Goal: Task Accomplishment & Management: Use online tool/utility

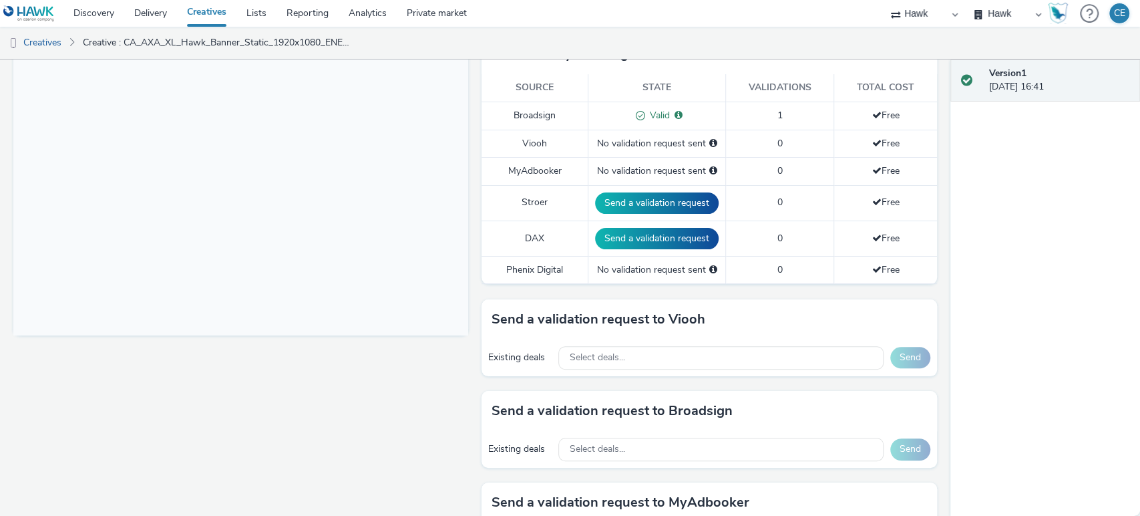
scroll to position [371, 0]
click at [570, 431] on div "Existing deals Select deals... Send" at bounding box center [708, 448] width 455 height 37
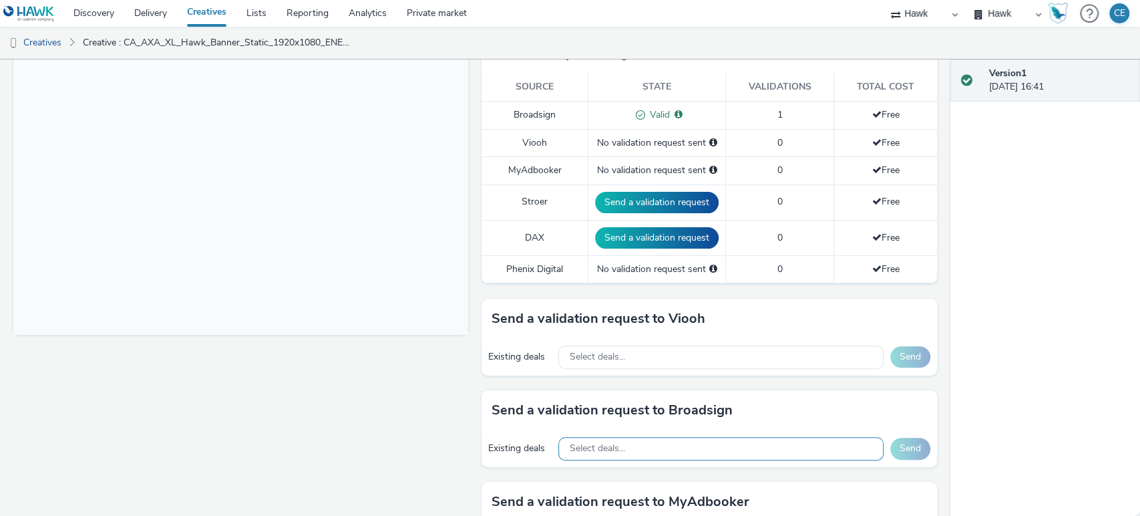
click at [574, 458] on div "Select deals..." at bounding box center [720, 448] width 325 height 23
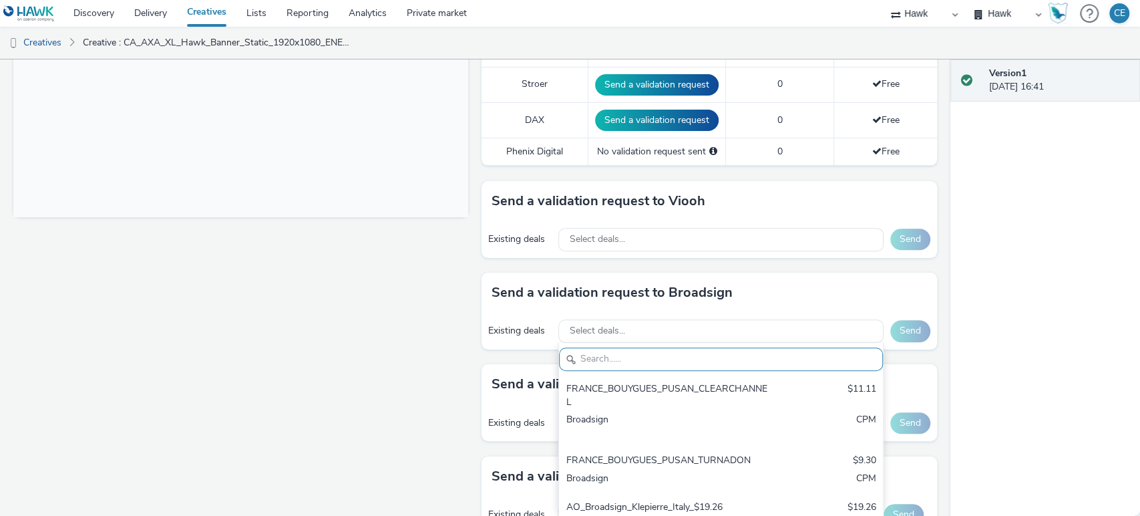
scroll to position [566, 0]
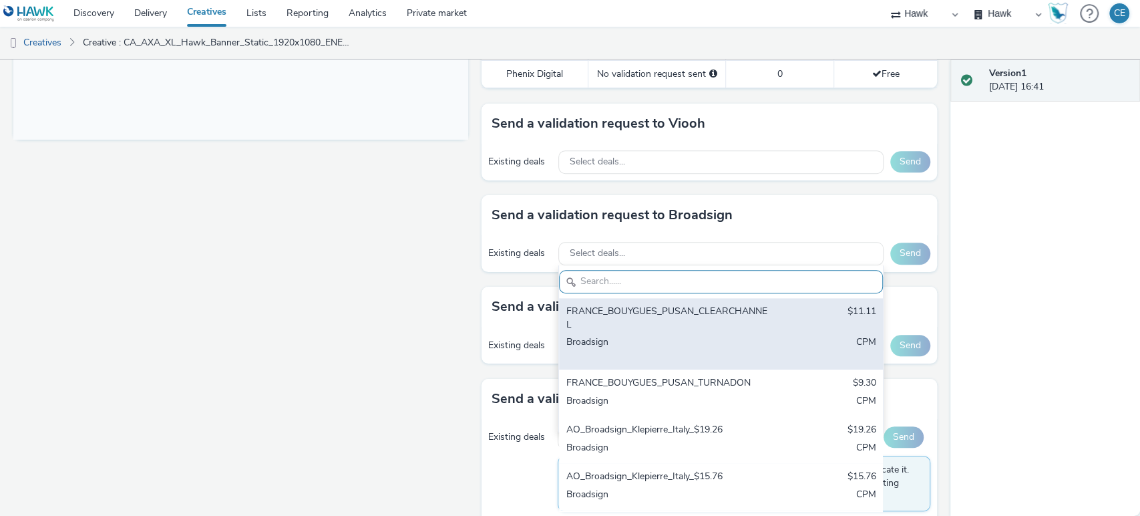
paste input "[PERSON_NAME]-Speaking"
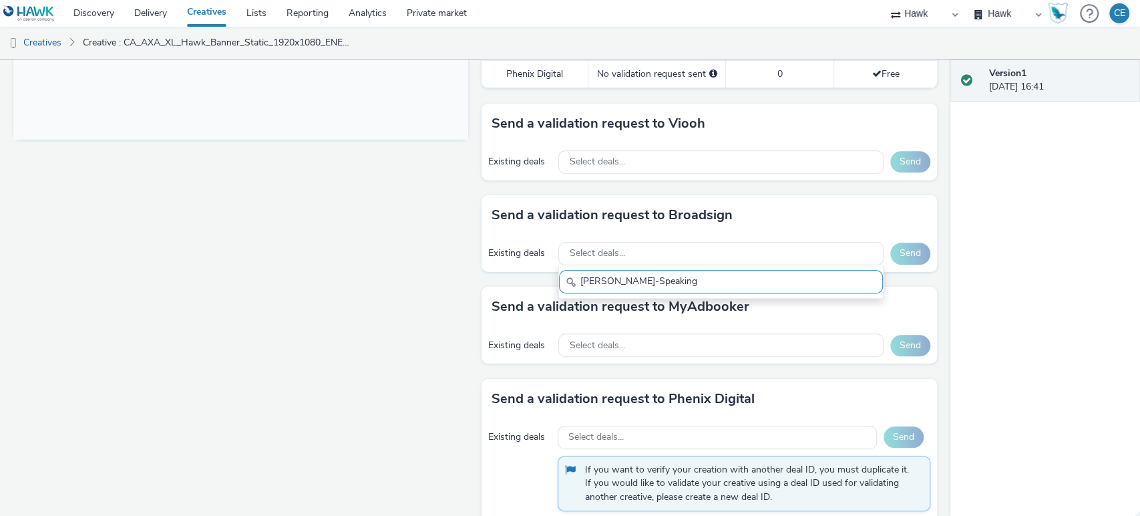
drag, startPoint x: 597, startPoint y: 277, endPoint x: 550, endPoint y: 271, distance: 47.1
click at [550, 271] on div "Send a validation request to Broadsign Existing deals Select deals... RON_Capti…" at bounding box center [708, 240] width 455 height 91
click at [772, 273] on input "[PERSON_NAME]-Speaking" at bounding box center [720, 281] width 323 height 23
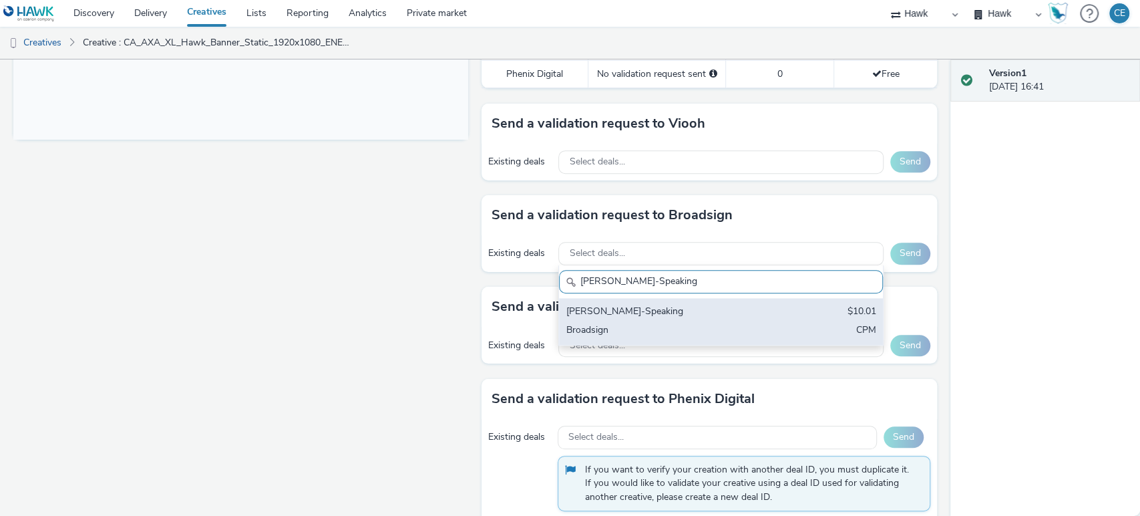
type input "[PERSON_NAME]-Speaking"
click at [751, 304] on div "[PERSON_NAME]-Speaking" at bounding box center [668, 311] width 204 height 15
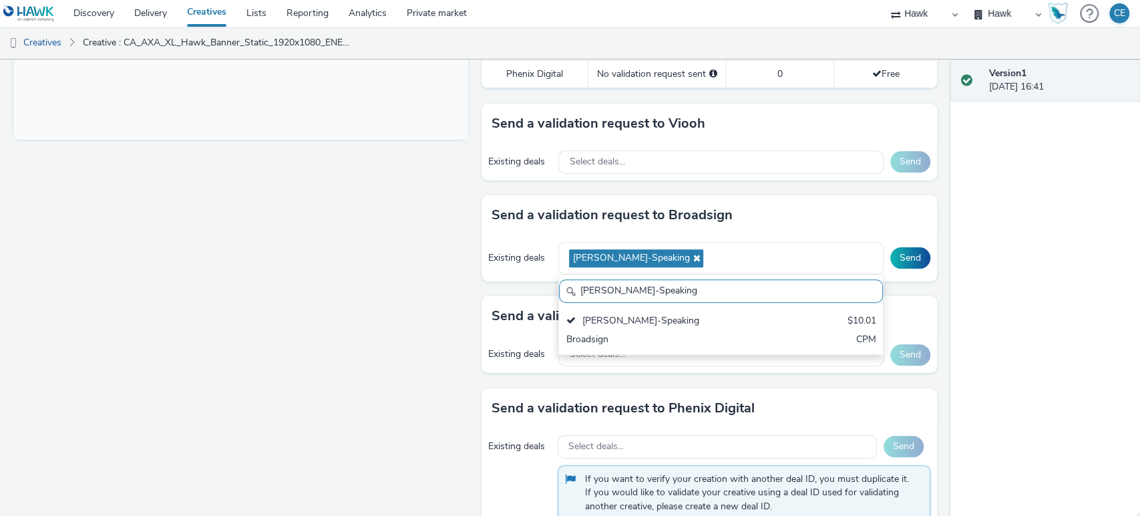
drag, startPoint x: 764, startPoint y: 295, endPoint x: 517, endPoint y: 278, distance: 247.6
click at [517, 278] on div "Existing deals RON_CaptivateCanada_English-Speaking RON_CaptivateCanada_English…" at bounding box center [708, 258] width 455 height 46
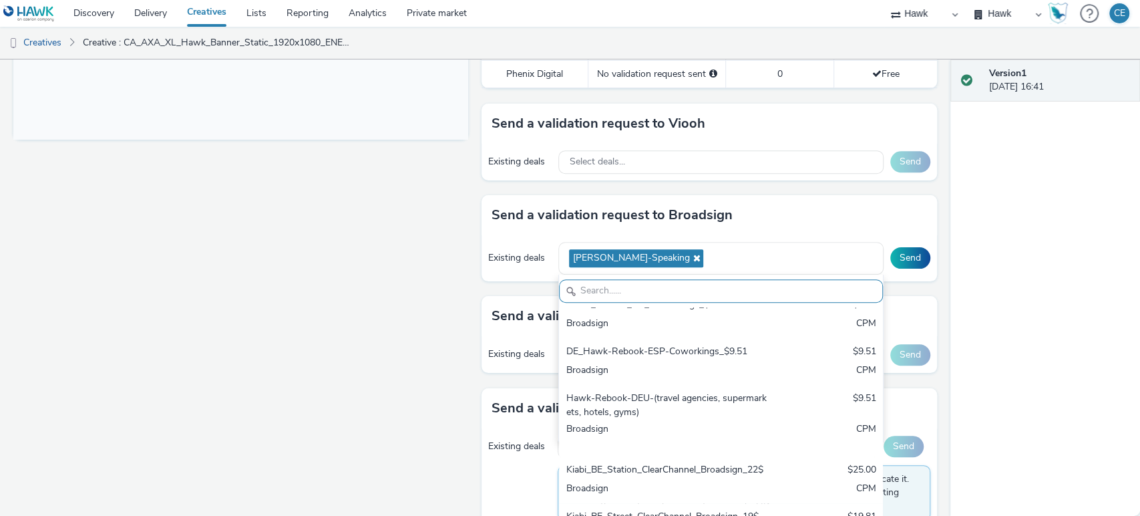
scroll to position [512, 0]
paste input "AO_CaptivateCanada_Quebec_French"
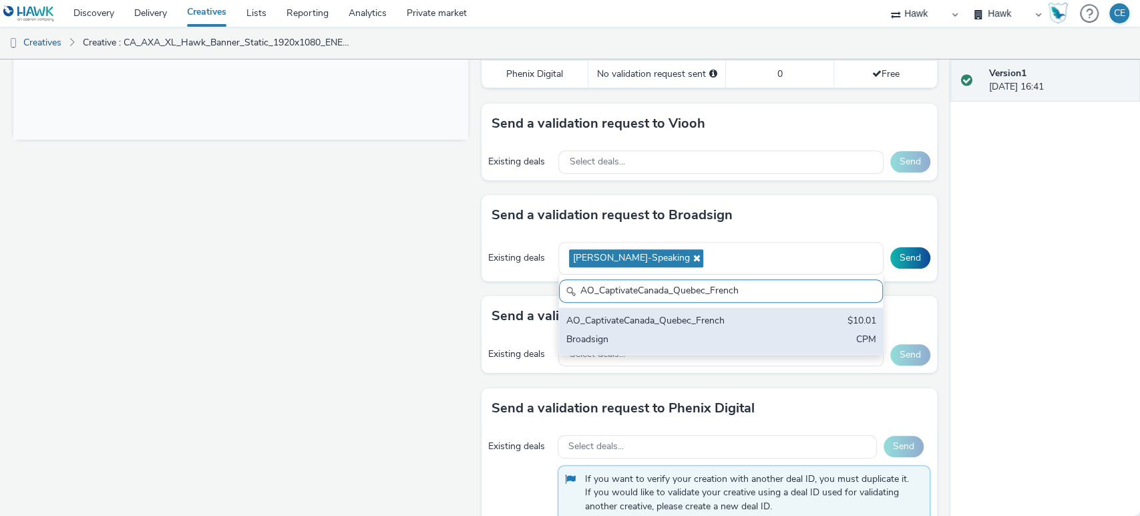
click at [678, 328] on div "AO_CaptivateCanada_Quebec_French $10.01 Broadsign CPM" at bounding box center [720, 330] width 323 height 47
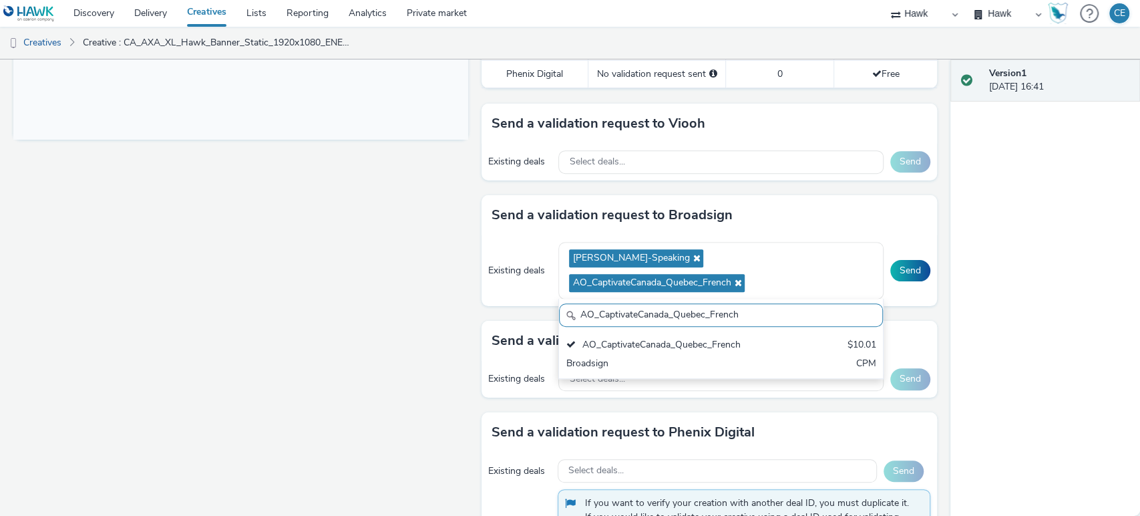
drag, startPoint x: 718, startPoint y: 315, endPoint x: 561, endPoint y: 308, distance: 157.1
click at [561, 308] on div "AO_CaptivateCanada_Quebec_French" at bounding box center [720, 314] width 323 height 23
paste input "captivate_office_toronto"
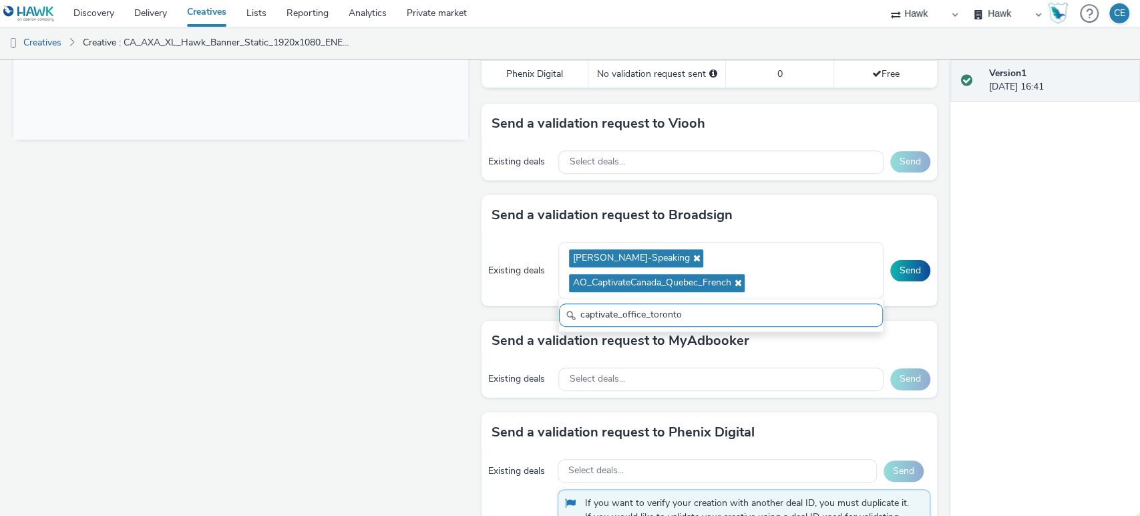
click at [593, 313] on input "captivate_office_toronto" at bounding box center [720, 314] width 323 height 23
drag, startPoint x: 596, startPoint y: 314, endPoint x: 538, endPoint y: 304, distance: 59.0
click at [538, 304] on div "Send a validation request to Broadsign Existing deals RON_CaptivateCanada_Engli…" at bounding box center [708, 258] width 455 height 126
click at [690, 312] on input "captivate_office_toronto" at bounding box center [720, 314] width 323 height 23
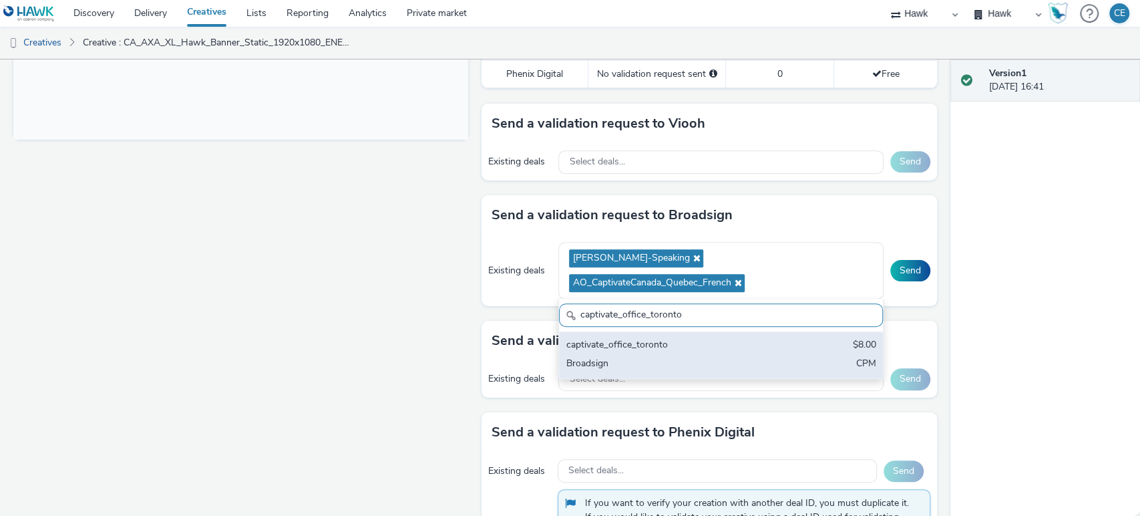
click at [673, 354] on div "captivate_office_toronto $8.00 Broadsign CPM" at bounding box center [720, 354] width 323 height 47
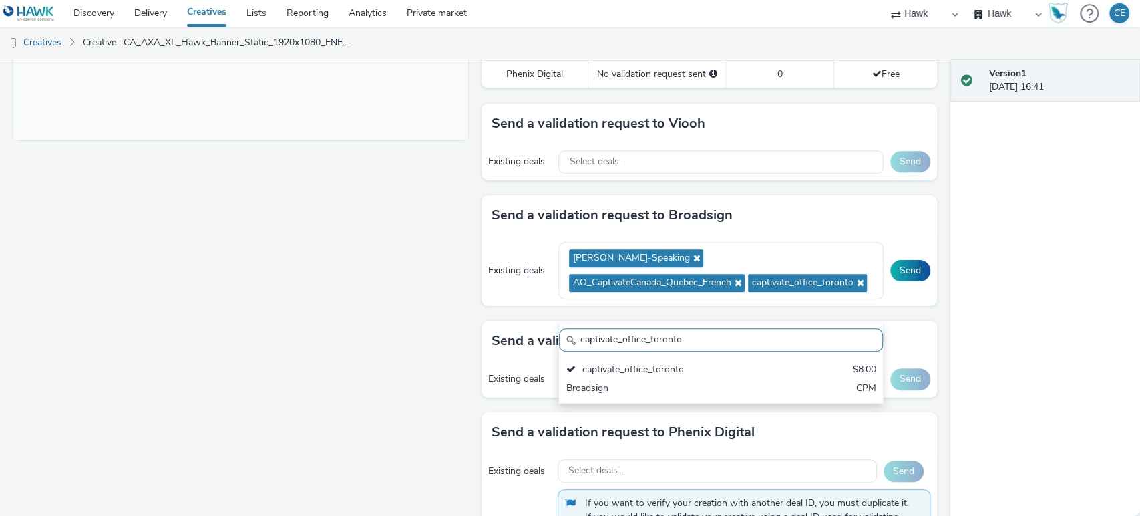
drag, startPoint x: 680, startPoint y: 335, endPoint x: 558, endPoint y: 343, distance: 123.1
click at [559, 343] on input "captivate_office_toronto" at bounding box center [720, 339] width 323 height 23
click at [675, 340] on input "captivate_office_toronto" at bounding box center [720, 339] width 323 height 23
drag, startPoint x: 632, startPoint y: 339, endPoint x: 510, endPoint y: 323, distance: 123.2
click at [510, 306] on div "Existing deals RON_CaptivateCanada_English-Speaking AO_CaptivateCanada_Quebec_F…" at bounding box center [708, 270] width 455 height 71
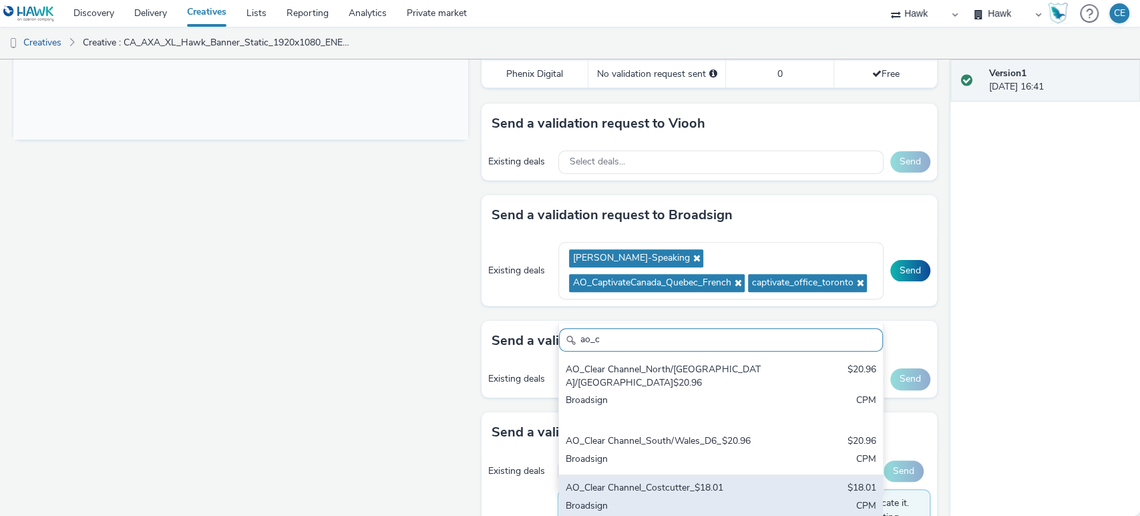
type input "ao_c"
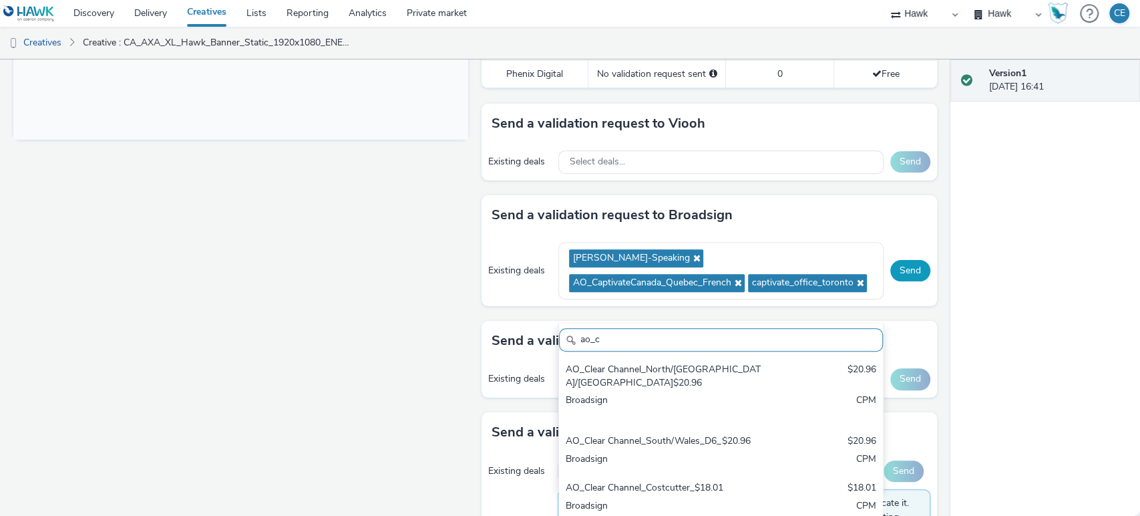
click at [903, 280] on button "Send" at bounding box center [910, 270] width 40 height 21
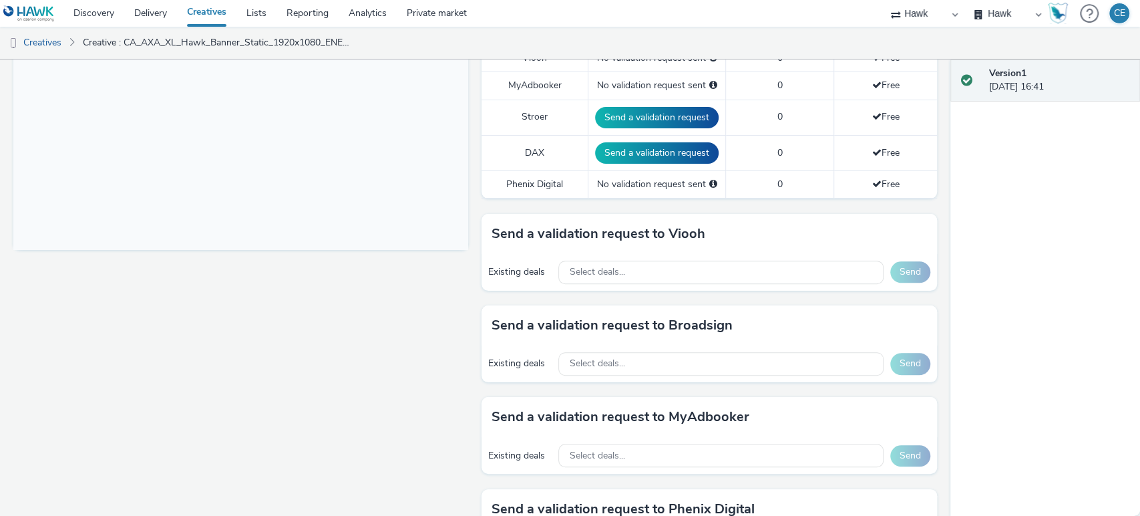
scroll to position [457, 0]
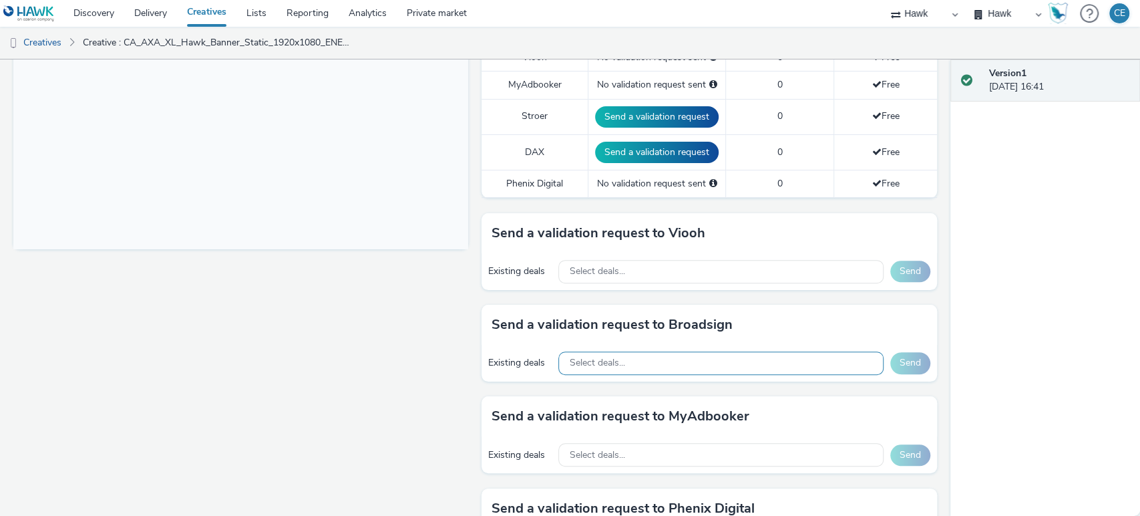
click at [569, 363] on span "Select deals..." at bounding box center [596, 362] width 55 height 11
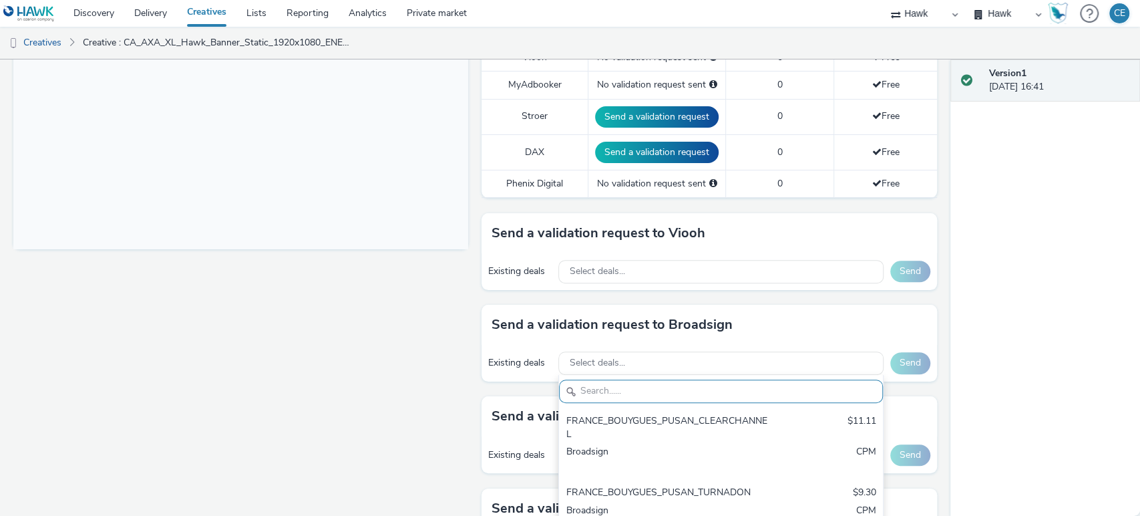
scroll to position [596, 0]
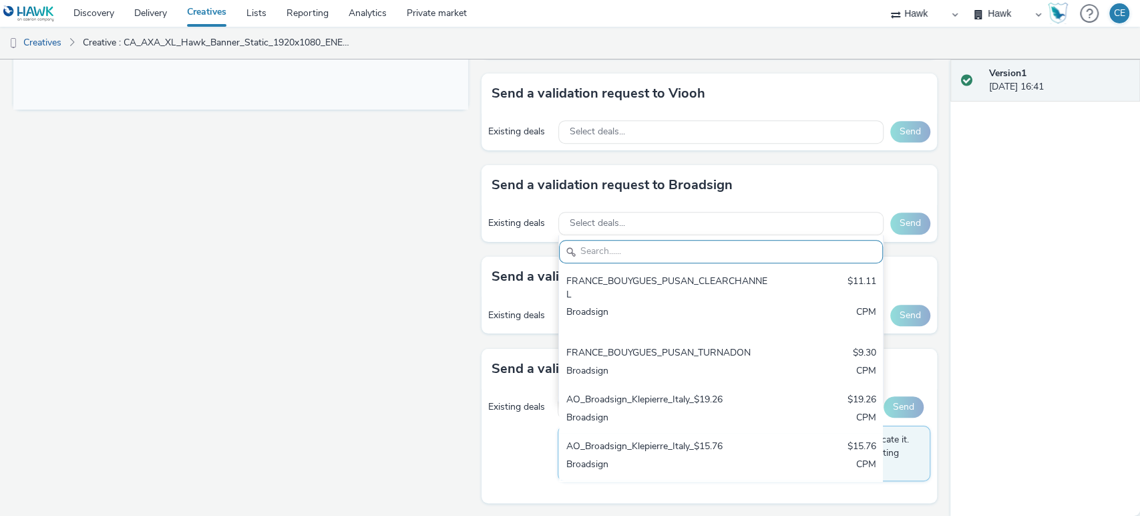
click at [625, 249] on input "text" at bounding box center [720, 251] width 323 height 23
paste input "captivate_office_toronto"
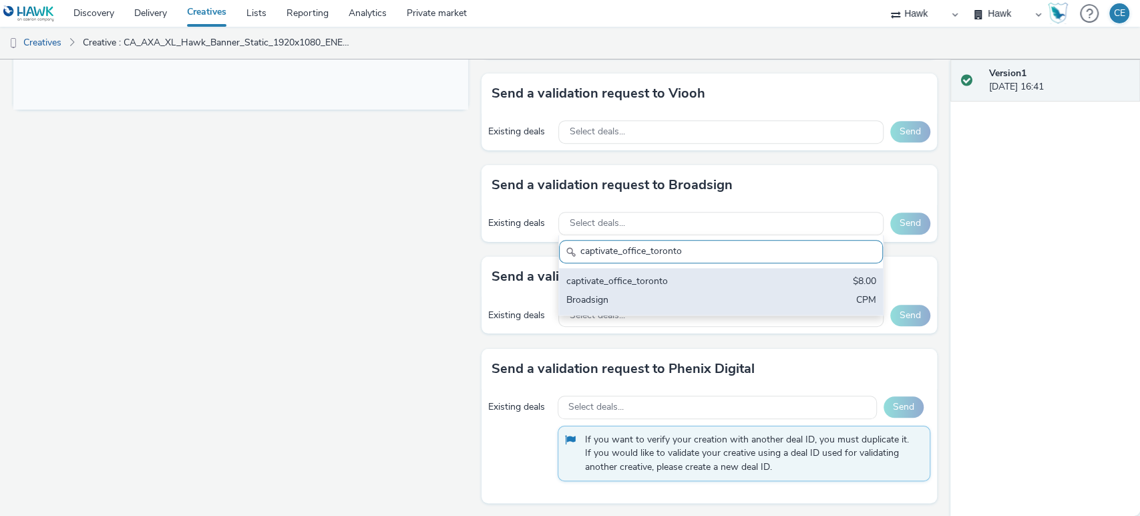
click at [625, 276] on div "captivate_office_toronto" at bounding box center [668, 281] width 204 height 15
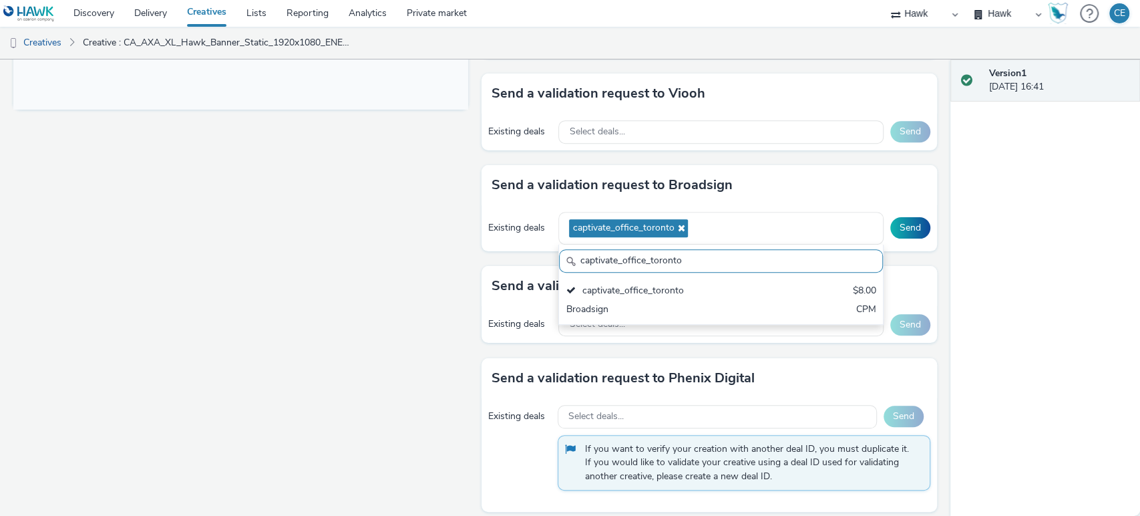
drag, startPoint x: 672, startPoint y: 256, endPoint x: 552, endPoint y: 263, distance: 120.4
click at [559, 263] on input "captivate_office_toronto" at bounding box center [720, 260] width 323 height 23
paste input "RON_CaptivateCanada"
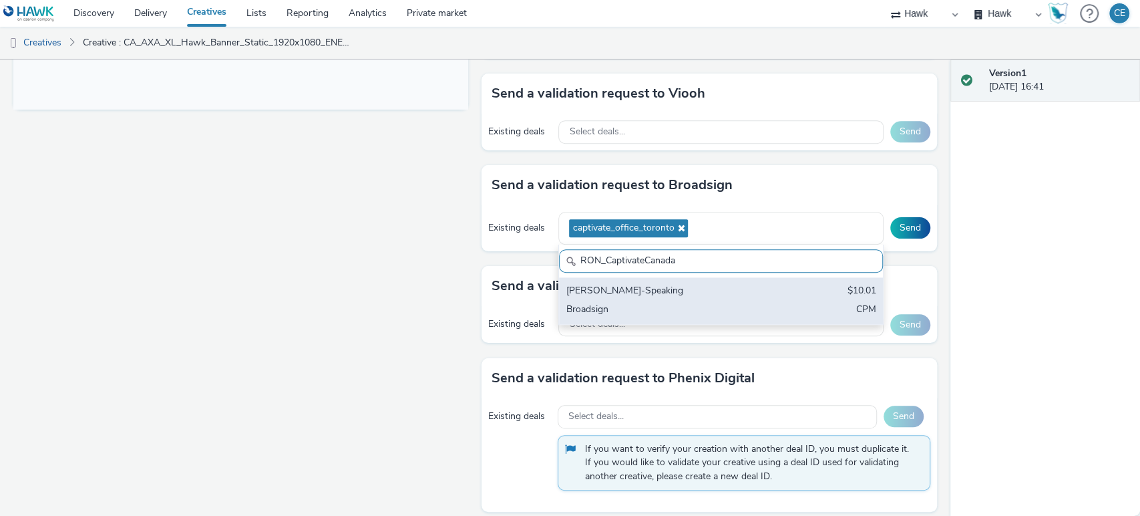
click at [668, 306] on div "Broadsign" at bounding box center [668, 309] width 204 height 15
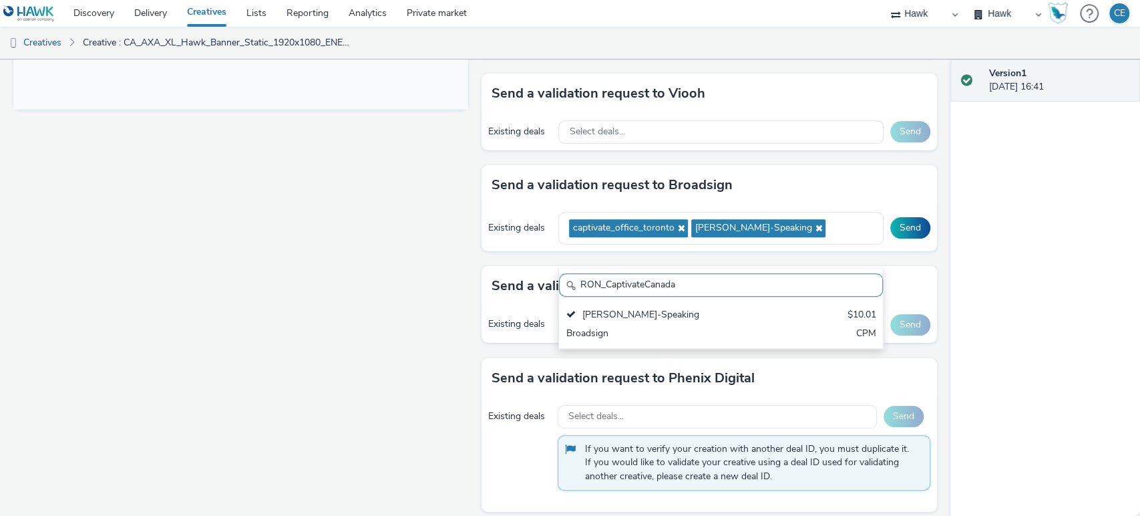
click at [678, 292] on input "RON_CaptivateCanada" at bounding box center [720, 284] width 323 height 23
drag, startPoint x: 678, startPoint y: 292, endPoint x: 578, endPoint y: 288, distance: 100.9
click at [578, 288] on input "RON_CaptivateCanada" at bounding box center [720, 284] width 323 height 23
paste input "AO"
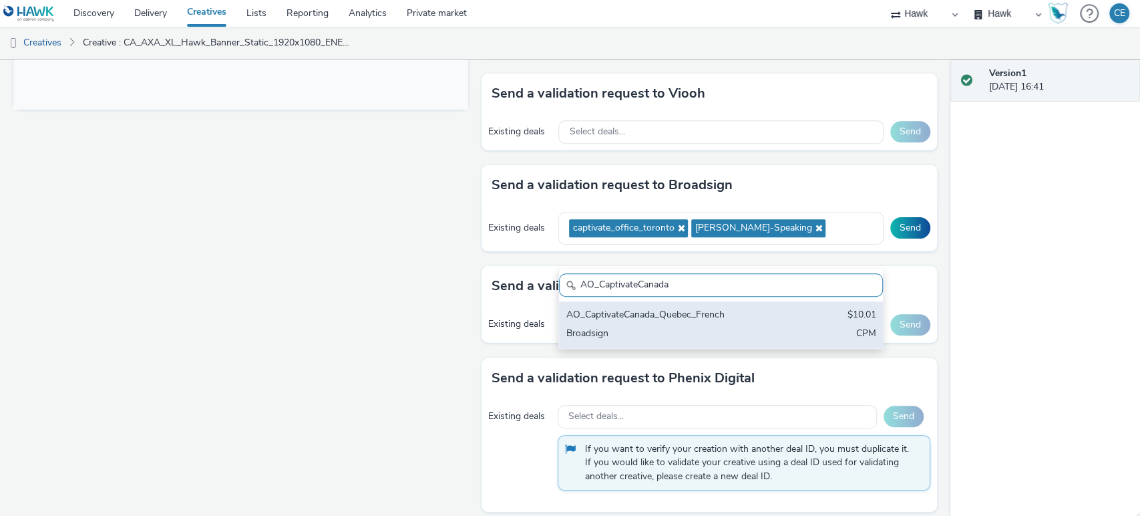
type input "AO_CaptivateCanada"
click at [629, 319] on div "AO_CaptivateCanada_Quebec_French" at bounding box center [668, 315] width 204 height 15
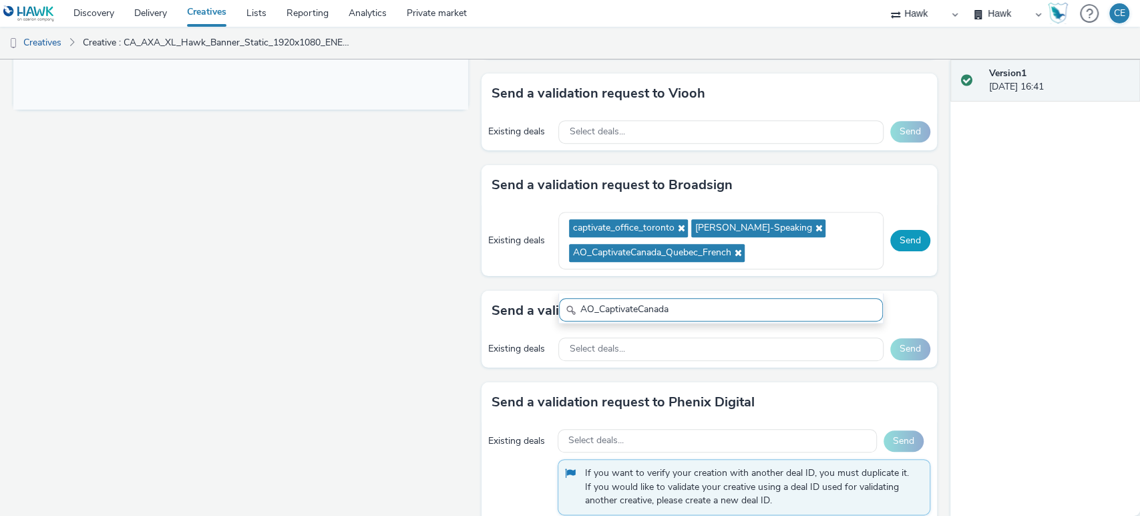
click at [891, 251] on button "Send" at bounding box center [910, 240] width 40 height 21
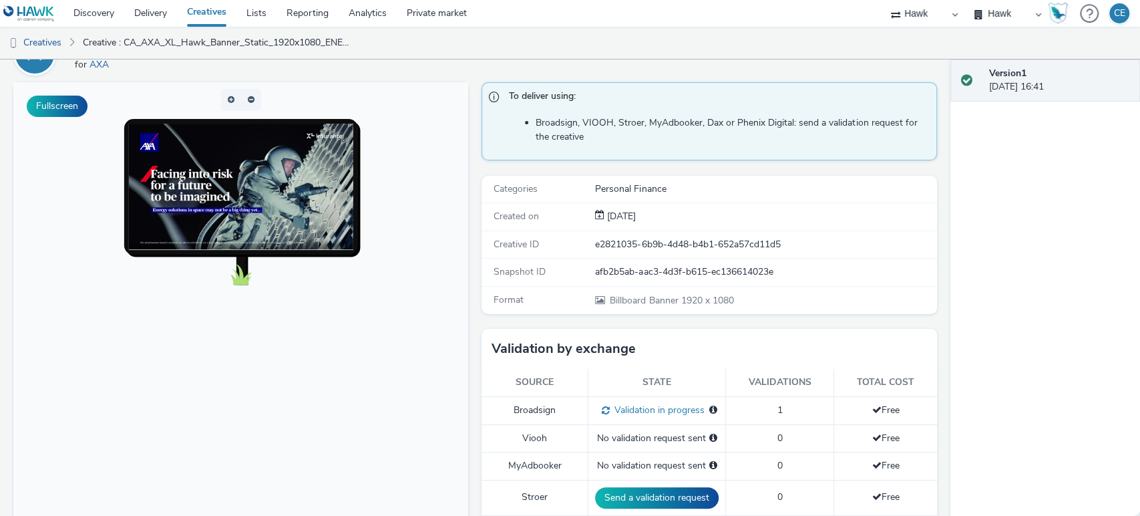
scroll to position [77, 0]
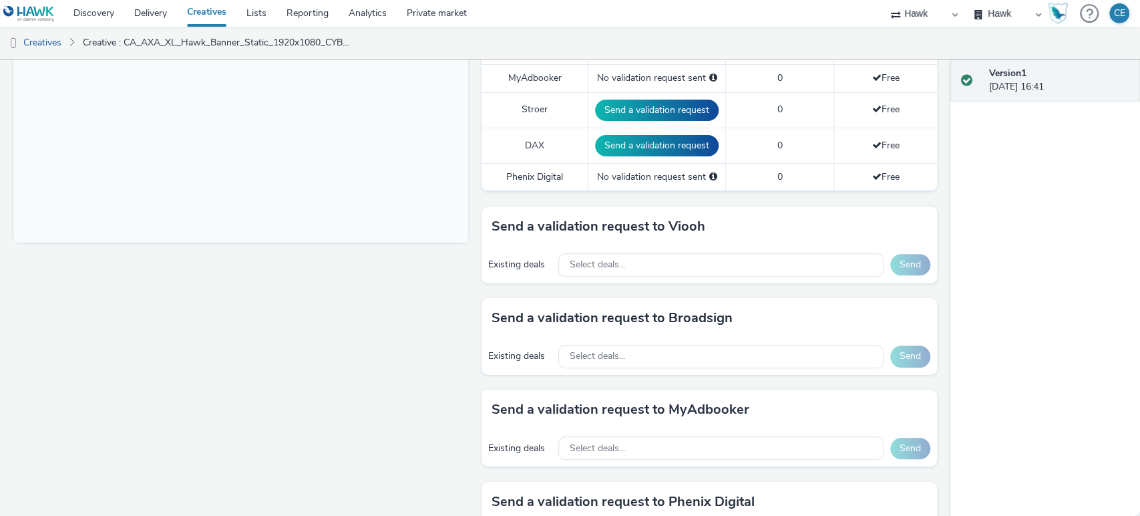
scroll to position [466, 0]
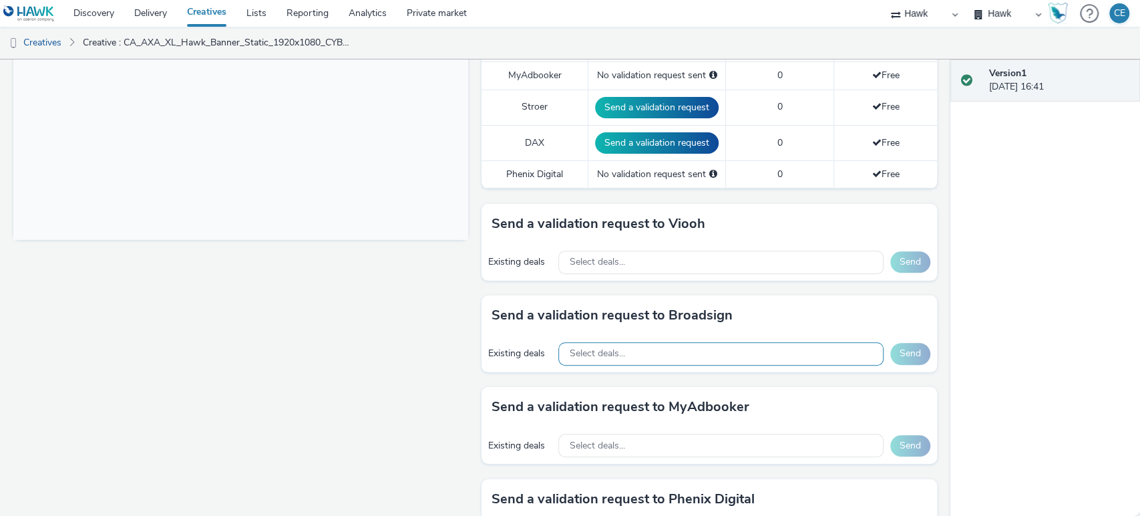
click at [594, 356] on span "Select deals..." at bounding box center [596, 353] width 55 height 11
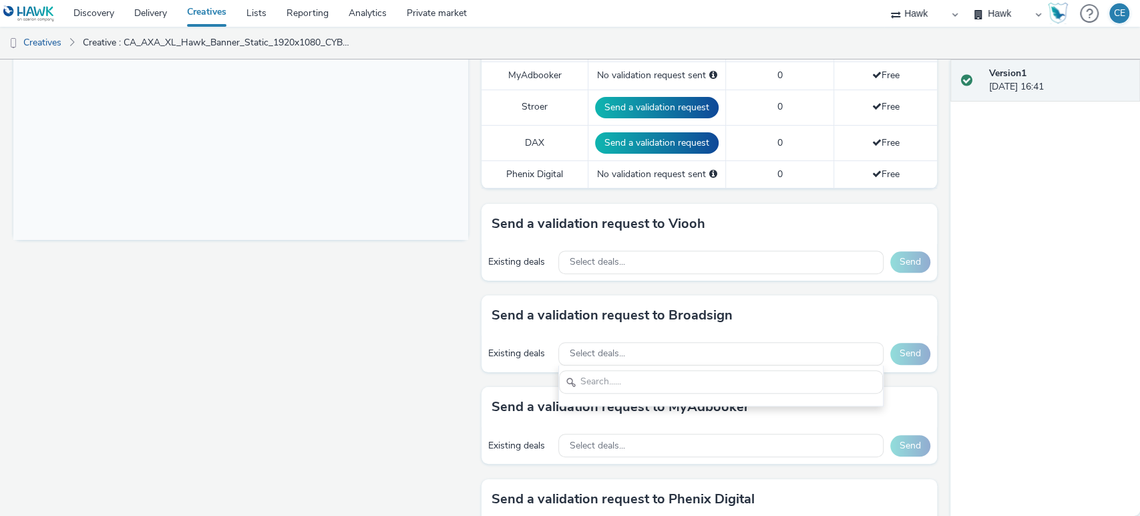
scroll to position [0, 0]
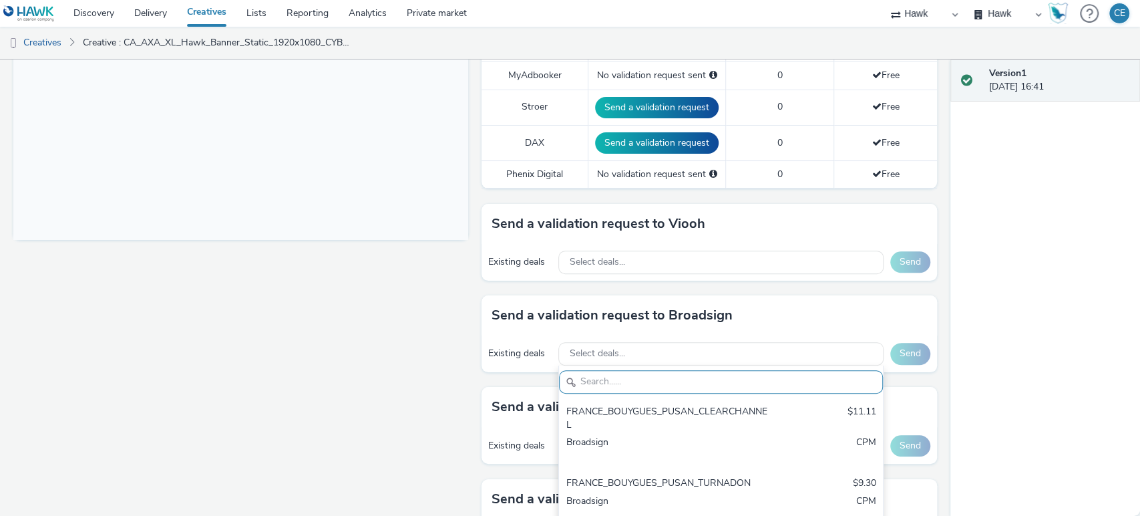
click at [599, 375] on input "text" at bounding box center [720, 381] width 323 height 23
paste input "RON_CaptivateCanada"
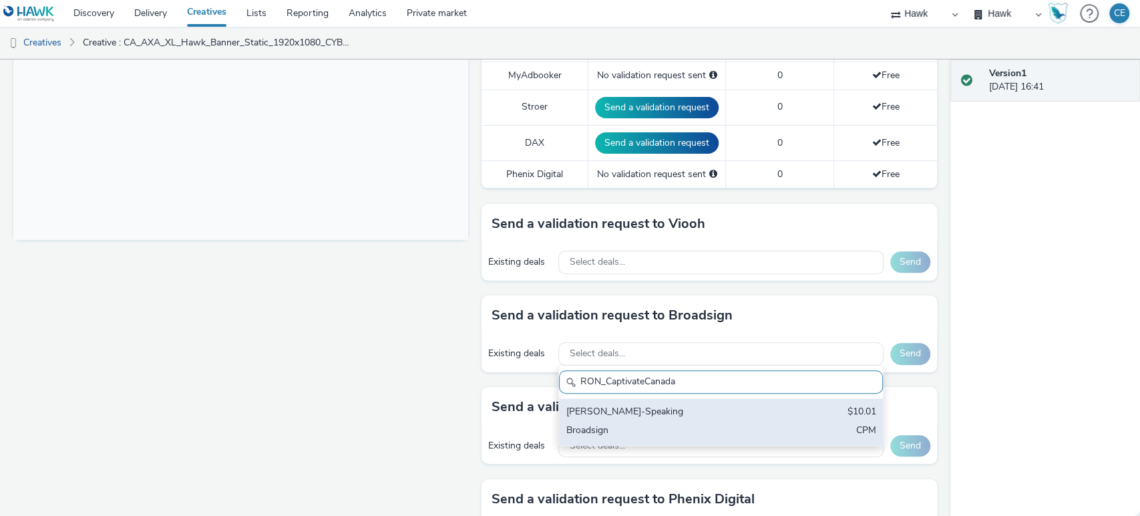
click at [620, 407] on div "[PERSON_NAME]-Speaking" at bounding box center [668, 412] width 204 height 15
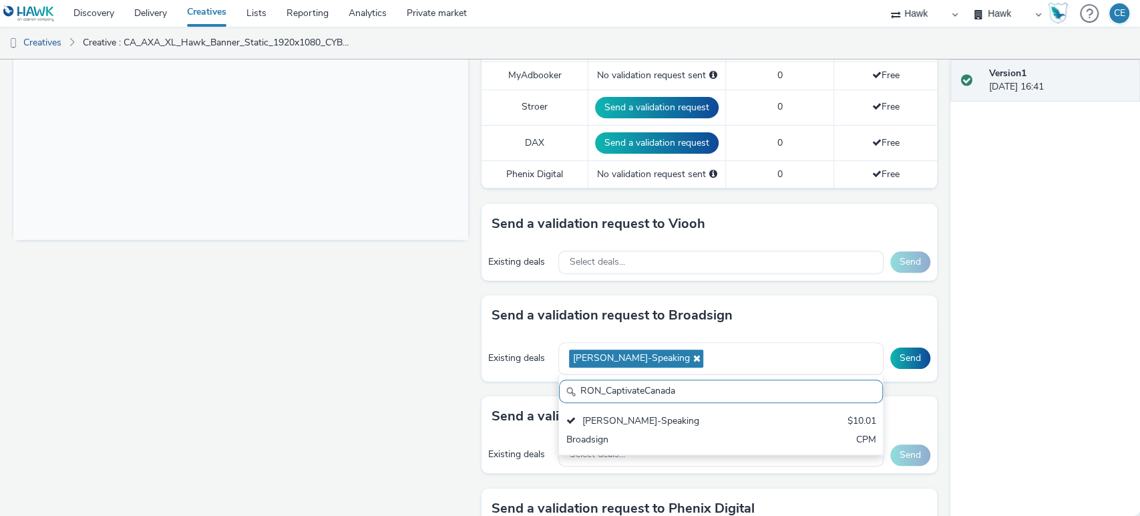
drag, startPoint x: 690, startPoint y: 389, endPoint x: 548, endPoint y: 391, distance: 142.3
click at [548, 391] on div "Send a validation request to Broadsign Existing deals RON_CaptivateCanada_Engli…" at bounding box center [708, 345] width 455 height 101
paste input "captivate_office_toronto"
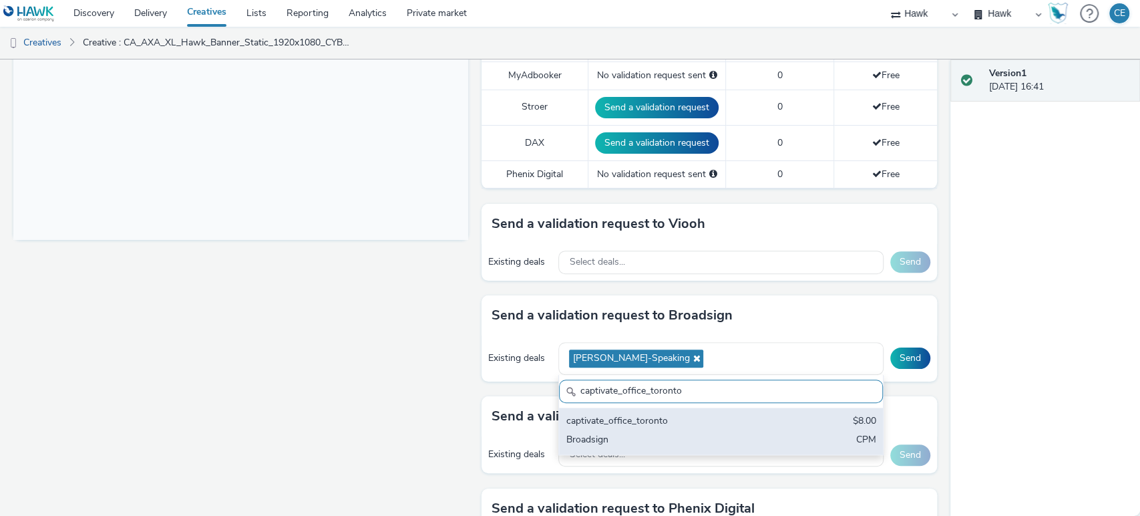
click at [603, 419] on div "captivate_office_toronto" at bounding box center [668, 421] width 204 height 15
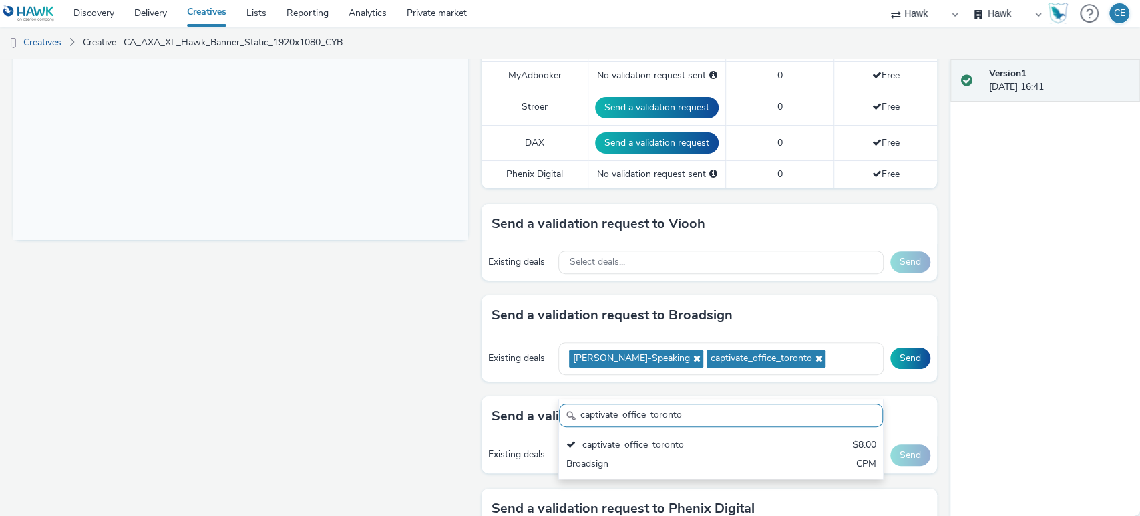
click at [677, 419] on input "captivate_office_toronto" at bounding box center [720, 414] width 323 height 23
drag, startPoint x: 677, startPoint y: 419, endPoint x: 538, endPoint y: 417, distance: 139.6
click at [538, 396] on div "Send a validation request to Broadsign Existing deals RON_CaptivateCanada_Engli…" at bounding box center [708, 345] width 455 height 101
paste input "AO_CaptivateCanada"
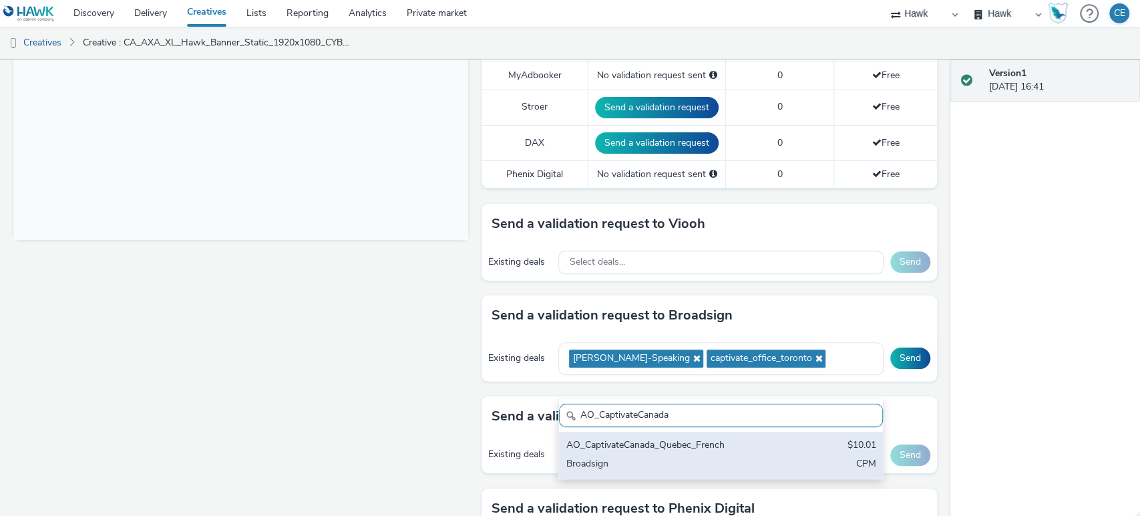
type input "AO_CaptivateCanada"
click at [629, 438] on div "AO_CaptivateCanada_Quebec_French" at bounding box center [668, 445] width 204 height 15
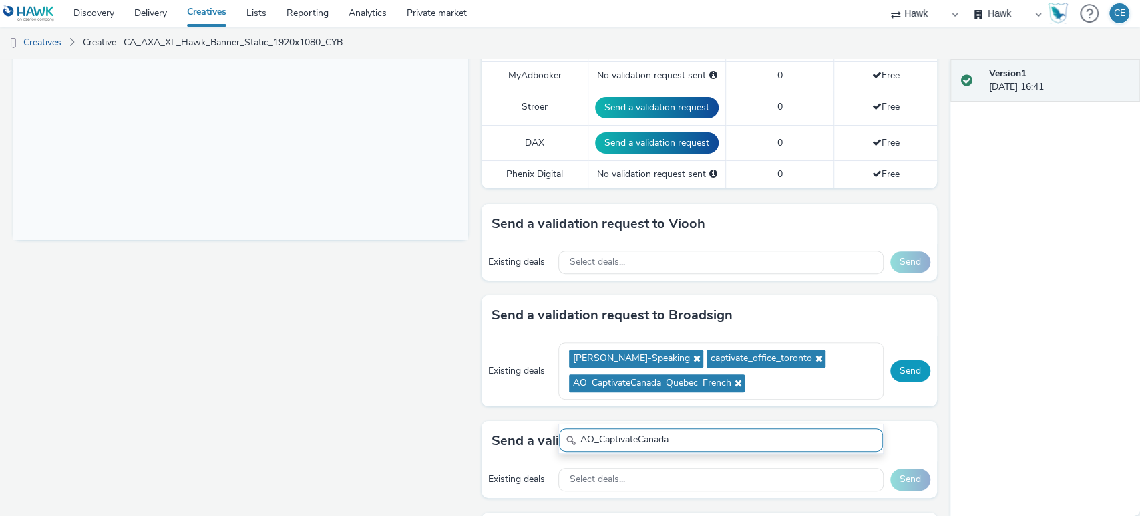
click at [901, 377] on button "Send" at bounding box center [910, 370] width 40 height 21
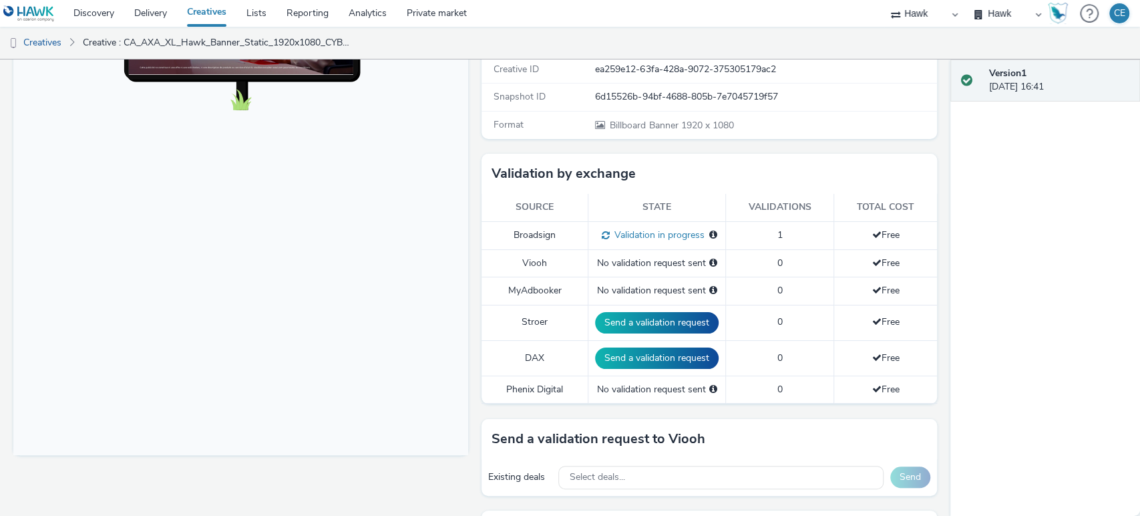
scroll to position [248, 0]
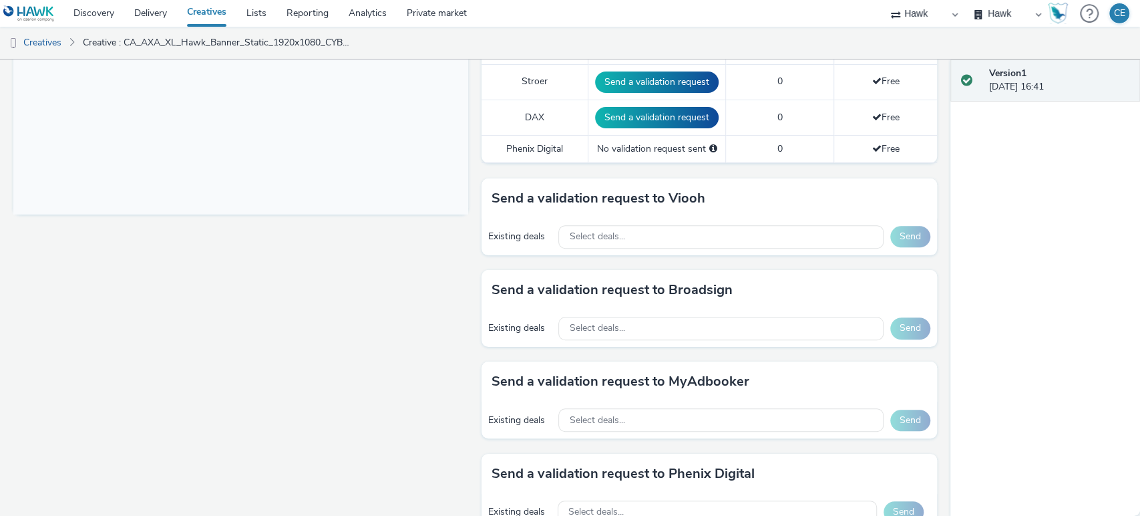
scroll to position [493, 0]
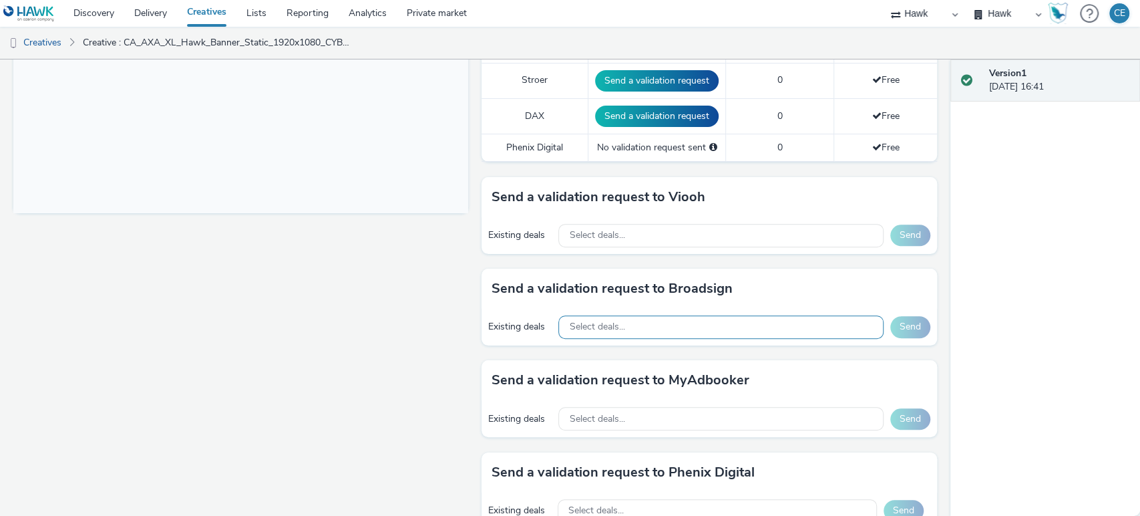
click at [592, 315] on div "Select deals..." at bounding box center [720, 326] width 325 height 23
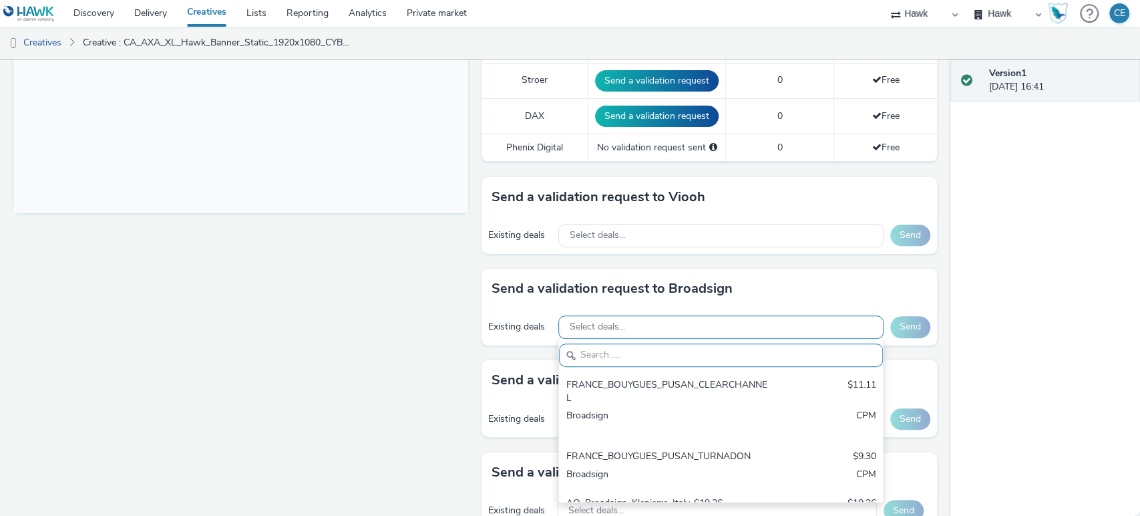
scroll to position [0, 0]
click at [616, 351] on input "text" at bounding box center [720, 354] width 323 height 23
paste input "captivate_office_toronto"
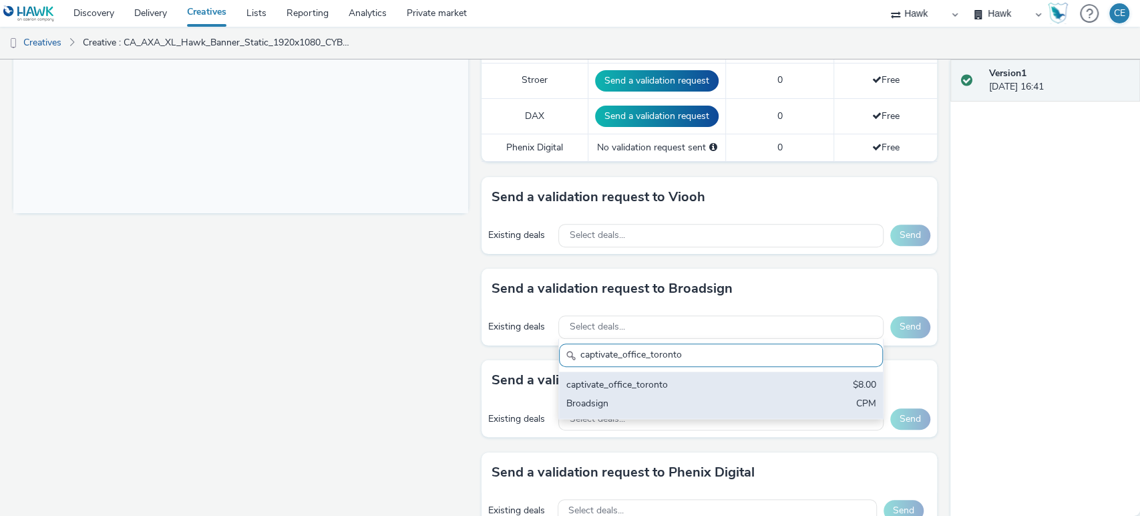
click at [608, 389] on div "captivate_office_toronto" at bounding box center [668, 385] width 204 height 15
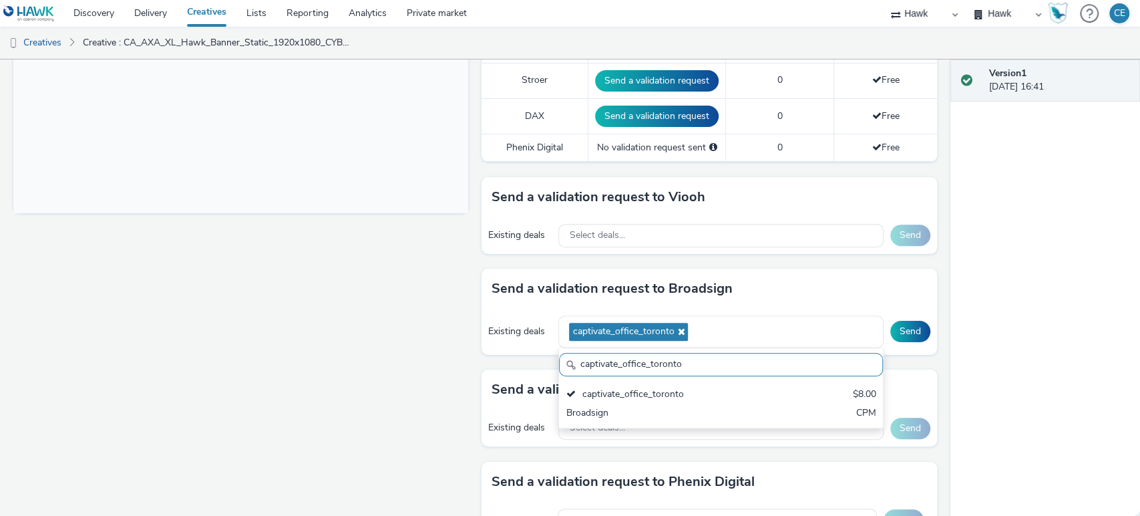
drag, startPoint x: 688, startPoint y: 365, endPoint x: 545, endPoint y: 365, distance: 142.9
click at [545, 365] on div "Send a validation request to Broadsign Existing deals captivate_office_toronto …" at bounding box center [708, 318] width 455 height 101
paste input "AO_CaptivateCanada"
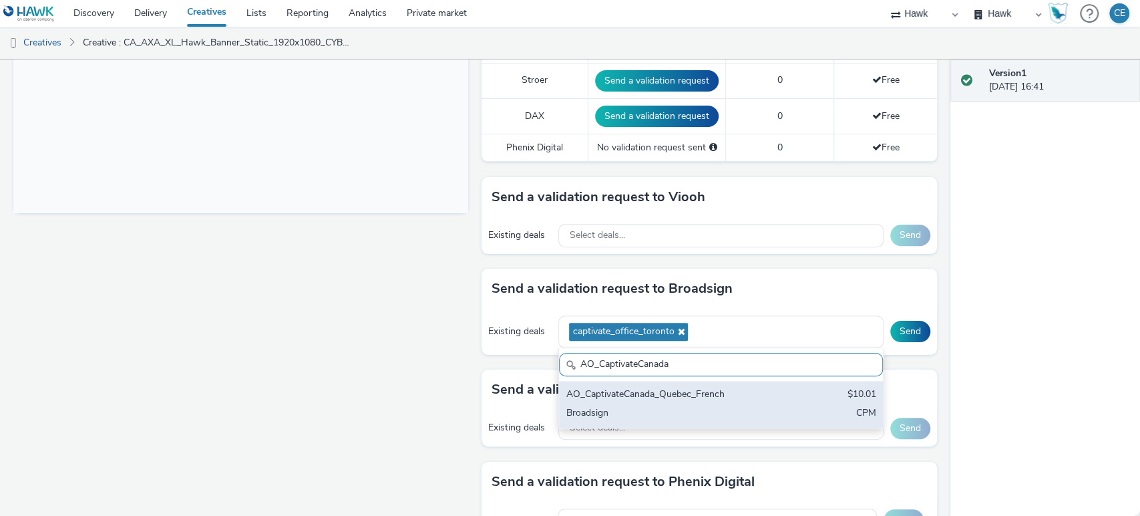
click at [611, 391] on div "AO_CaptivateCanada_Quebec_French" at bounding box center [668, 394] width 204 height 15
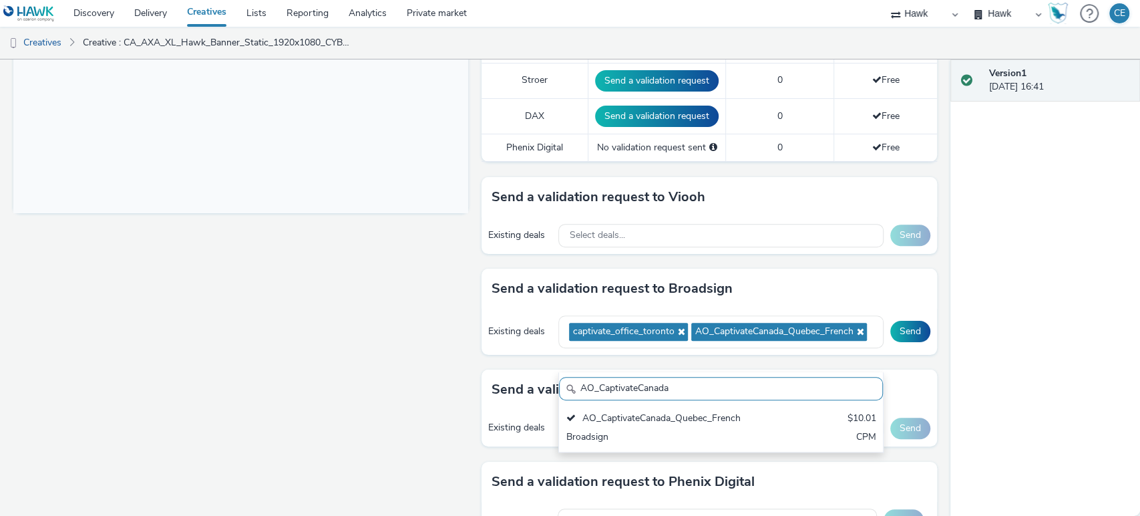
drag, startPoint x: 672, startPoint y: 383, endPoint x: 554, endPoint y: 371, distance: 118.8
click at [558, 372] on div "AO_CaptivateCanada AO_CaptivateCanada_Quebec_French $10.01 Broadsign CPM" at bounding box center [720, 412] width 325 height 80
paste input "[PERSON_NAME]"
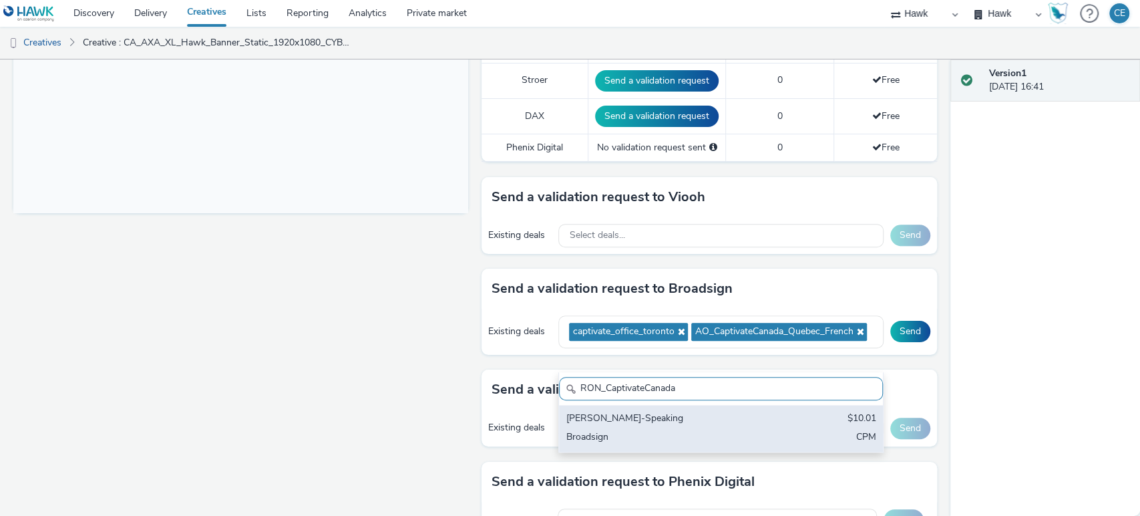
type input "RON_CaptivateCanada"
click at [616, 412] on div "[PERSON_NAME]-Speaking" at bounding box center [668, 418] width 204 height 15
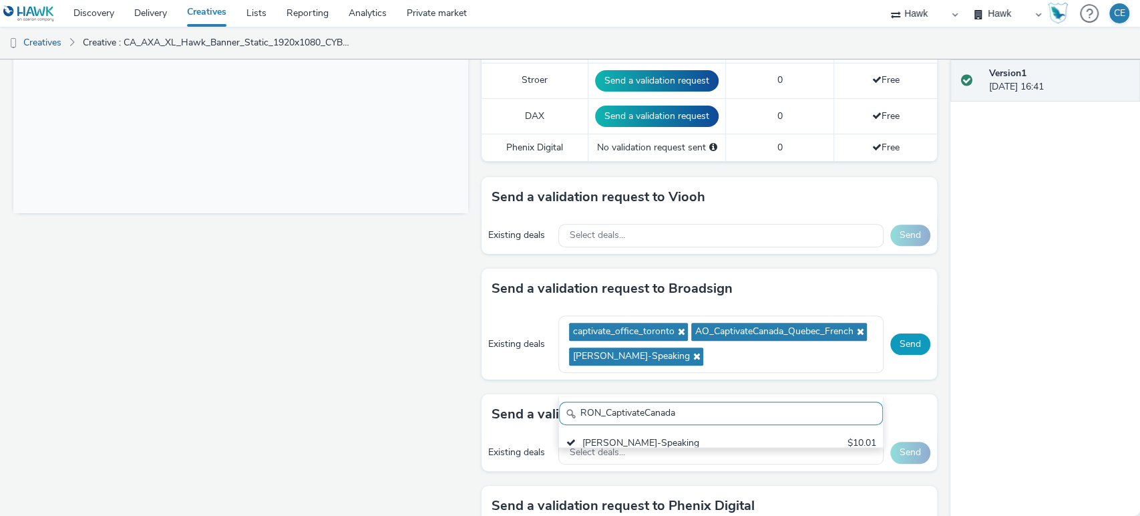
click at [897, 355] on button "Send" at bounding box center [910, 343] width 40 height 21
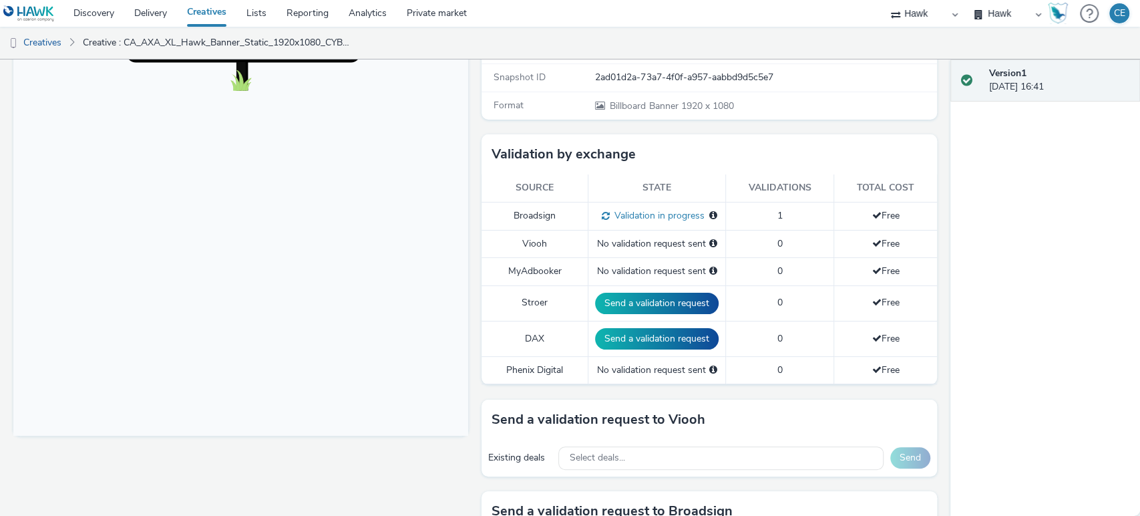
scroll to position [267, 0]
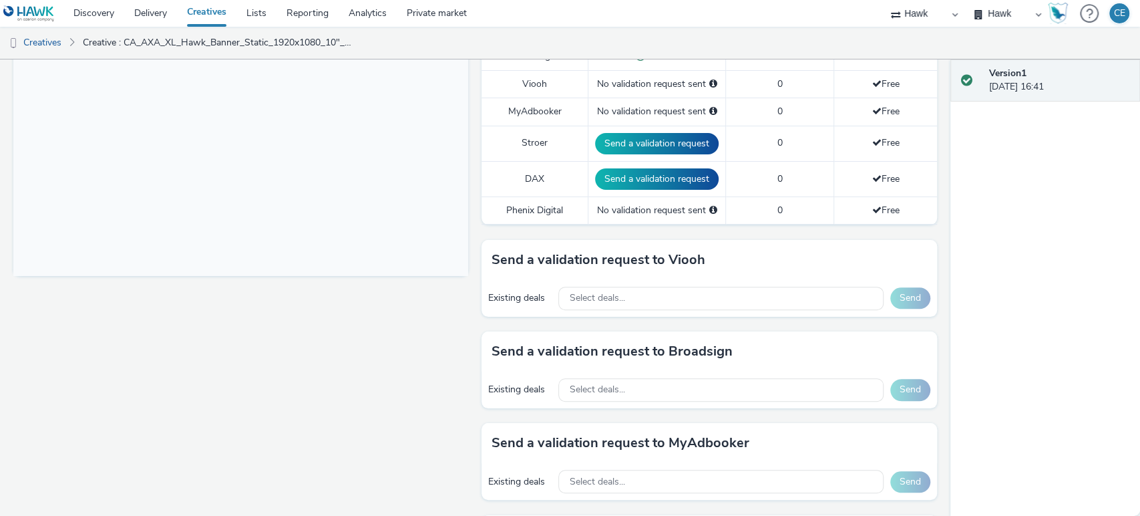
scroll to position [367, 0]
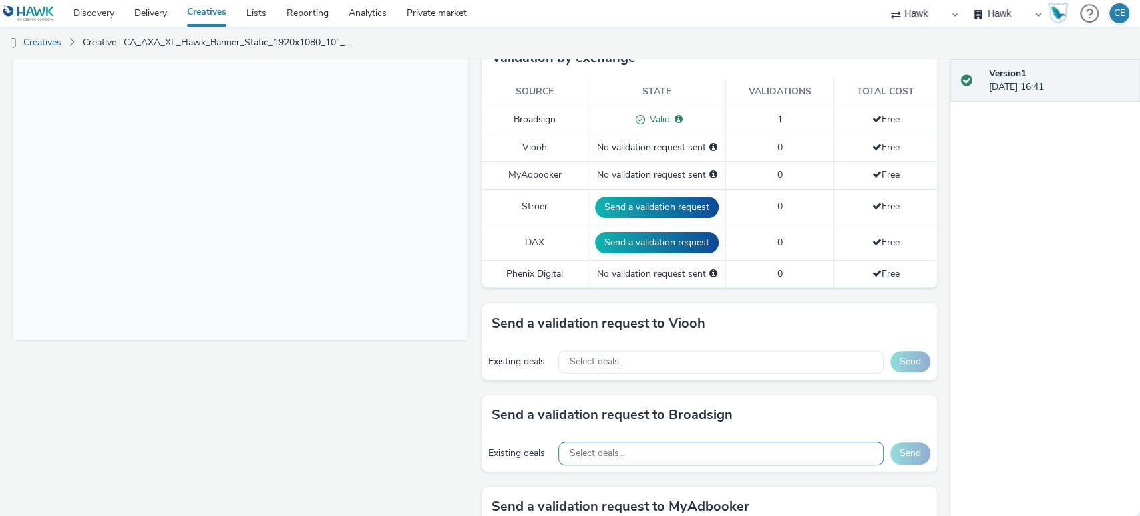
click at [584, 443] on div "Select deals..." at bounding box center [720, 452] width 325 height 23
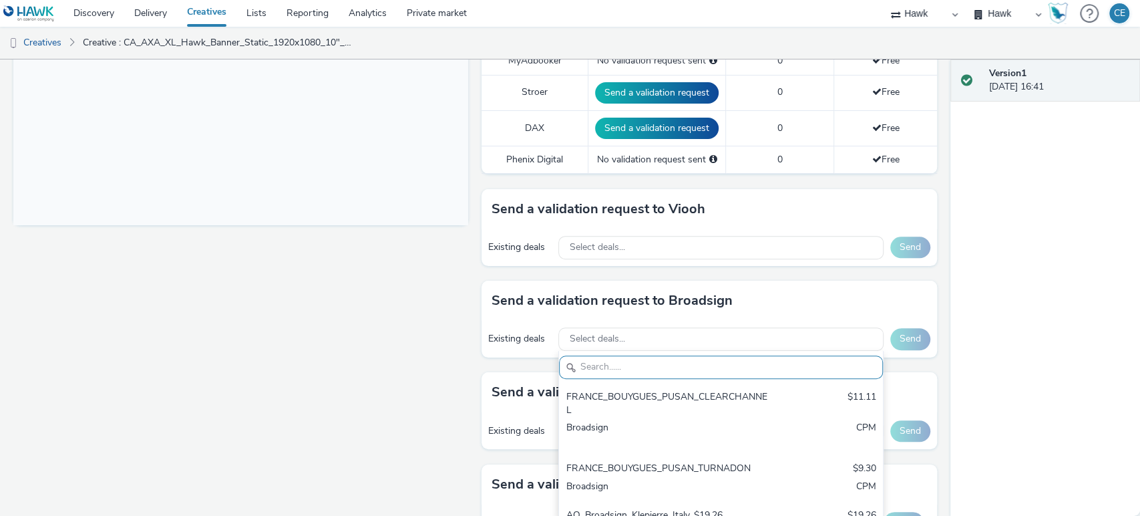
scroll to position [481, 0]
click at [623, 371] on input "text" at bounding box center [720, 366] width 323 height 23
paste input "captivate_office_toronto"
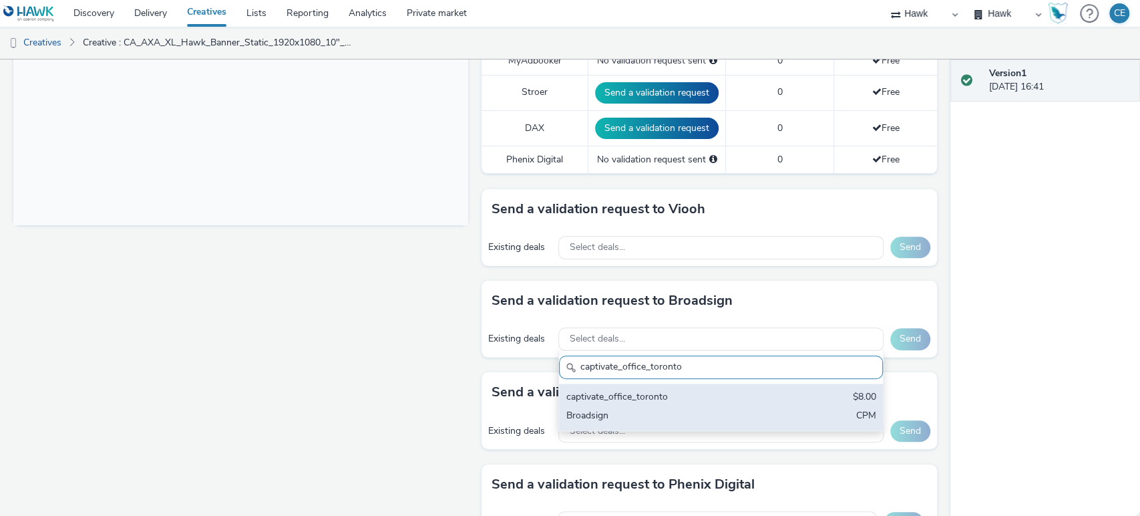
click at [614, 399] on div "captivate_office_toronto" at bounding box center [668, 397] width 204 height 15
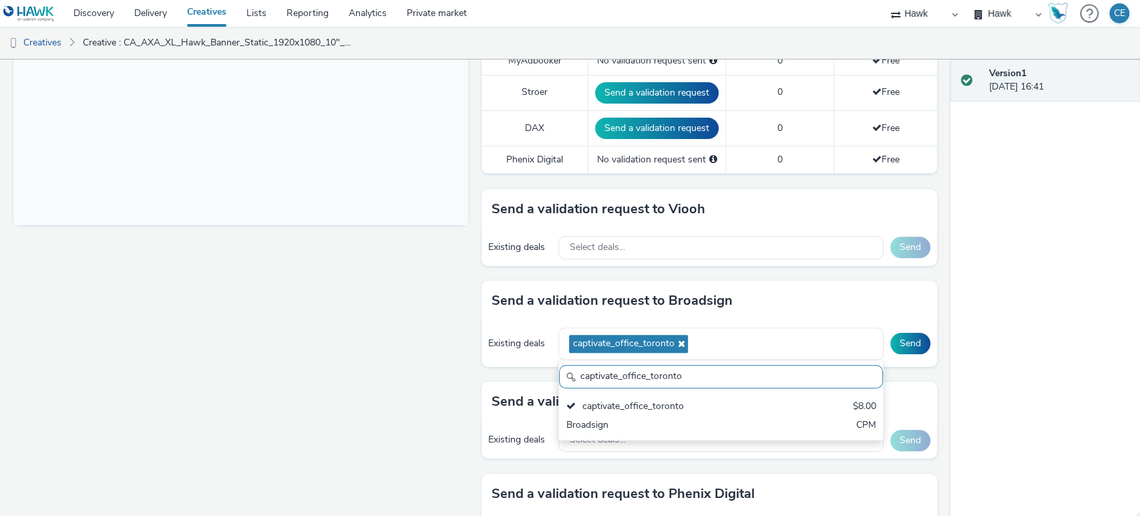
drag, startPoint x: 673, startPoint y: 370, endPoint x: 544, endPoint y: 373, distance: 129.6
click at [544, 373] on div "Send a validation request to Broadsign Existing deals captivate_office_toronto …" at bounding box center [708, 330] width 455 height 101
paste input "AO_CaptivateCanada"
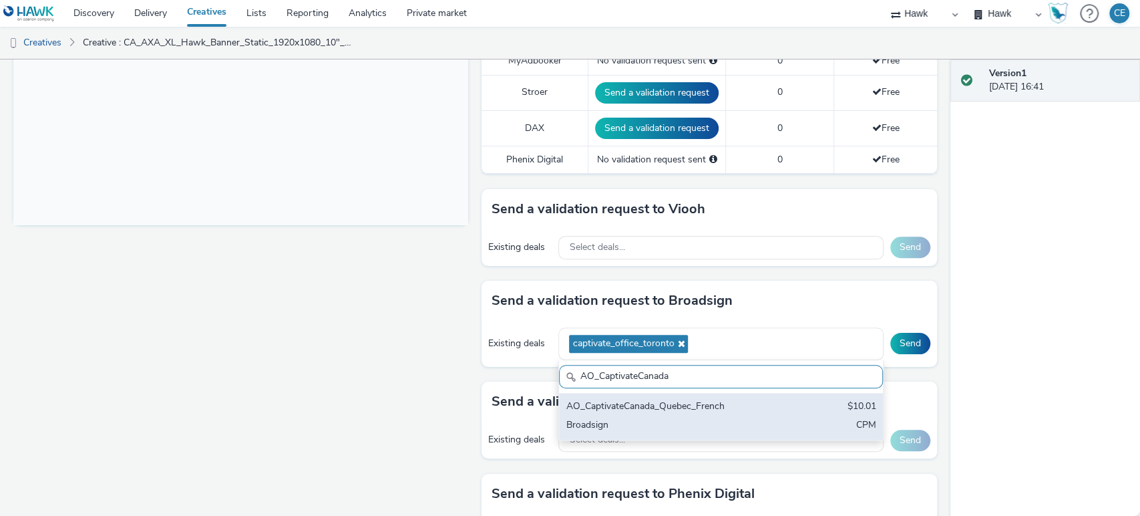
click at [635, 411] on div "AO_CaptivateCanada_Quebec_French" at bounding box center [668, 406] width 204 height 15
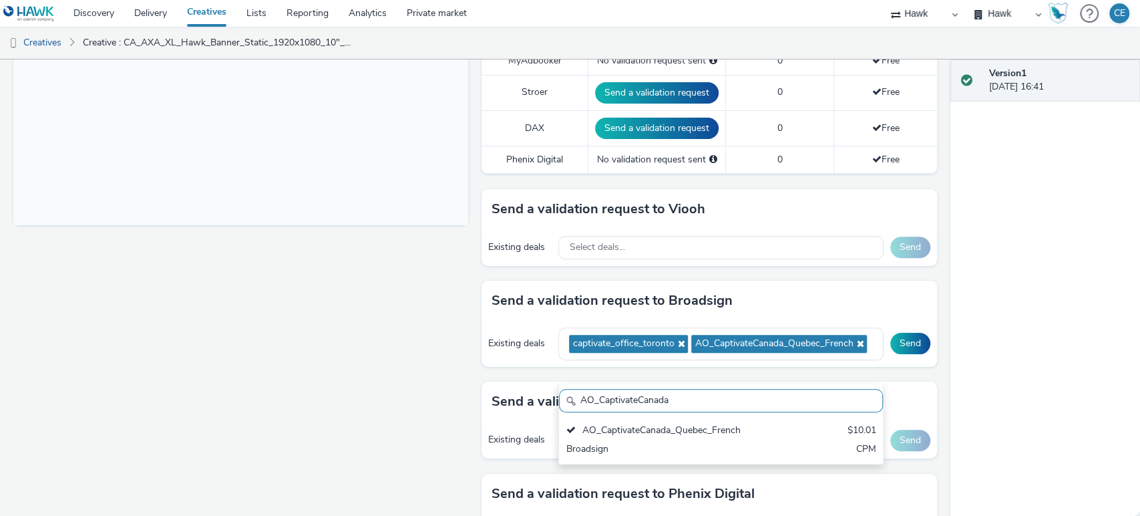
drag, startPoint x: 668, startPoint y: 399, endPoint x: 546, endPoint y: 401, distance: 121.5
click at [546, 381] on div "Send a validation request to Broadsign Existing deals captivate_office_toronto …" at bounding box center [708, 330] width 455 height 101
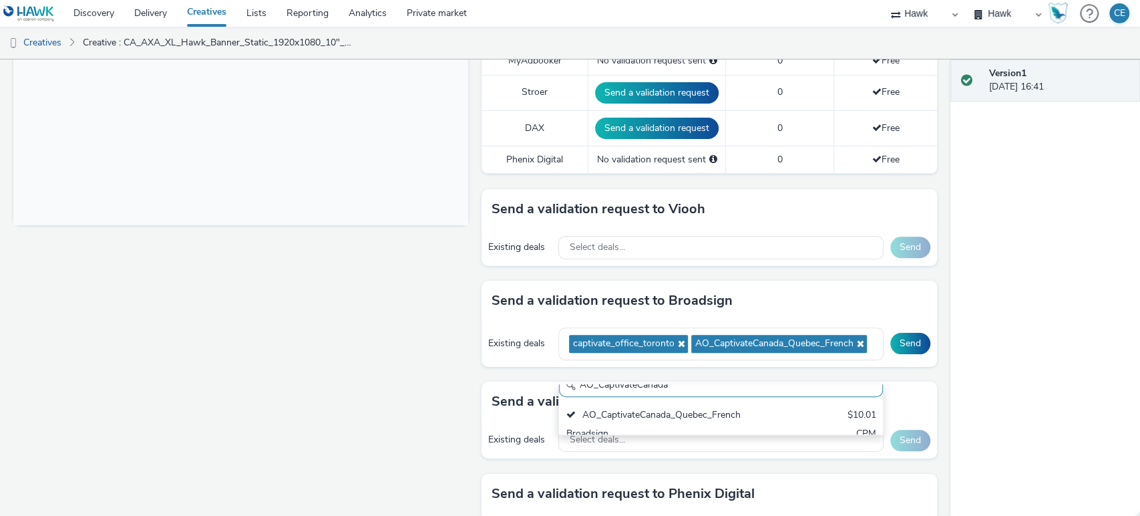
paste input "[PERSON_NAME]"
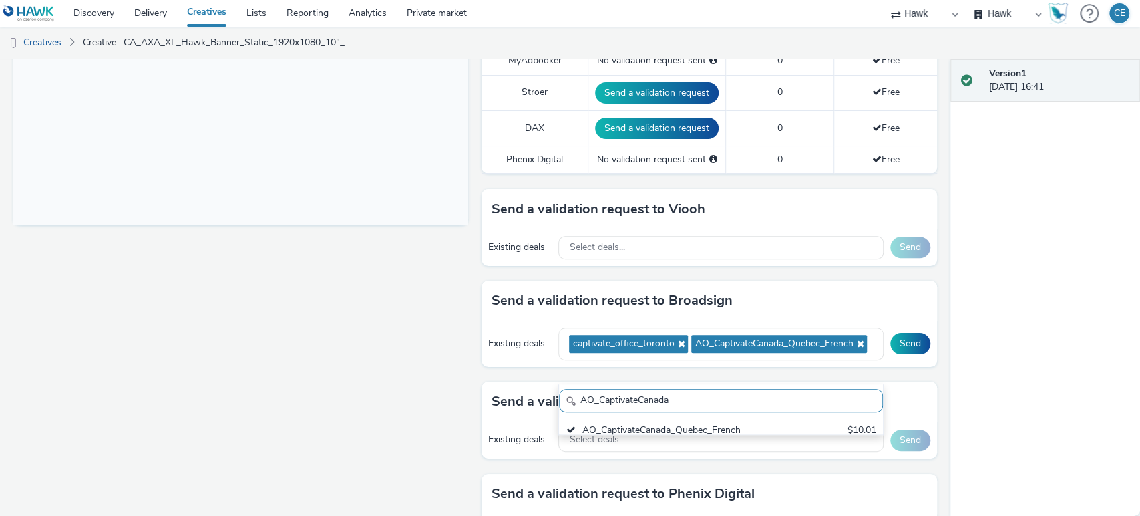
type input "RON_CaptivateCanada"
click at [546, 381] on div "Send a validation request to Broadsign Existing deals captivate_office_toronto …" at bounding box center [708, 330] width 455 height 101
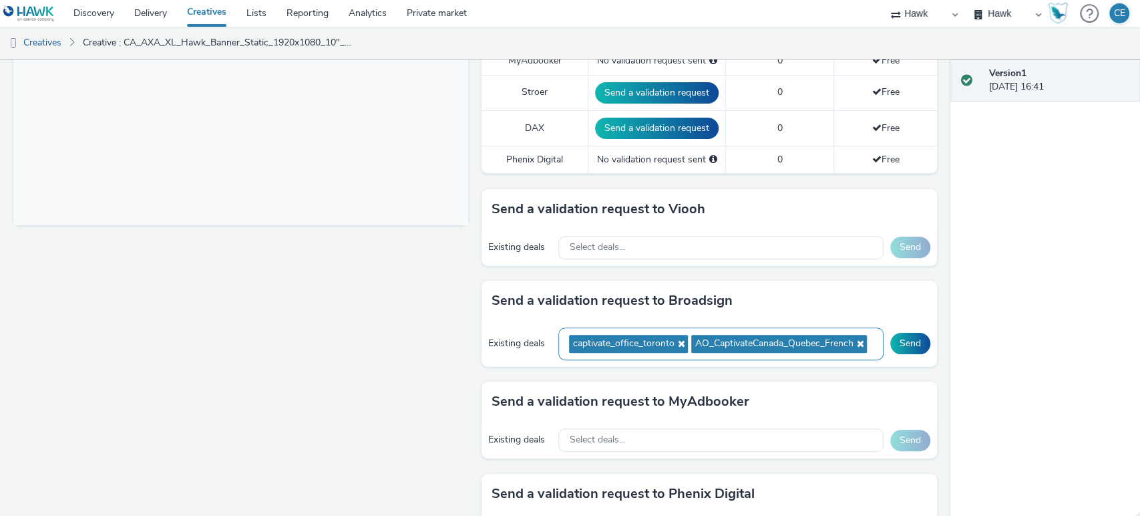
click at [764, 356] on ul "captivate_office_toronto AO_CaptivateCanada_Quebec_French" at bounding box center [719, 343] width 301 height 25
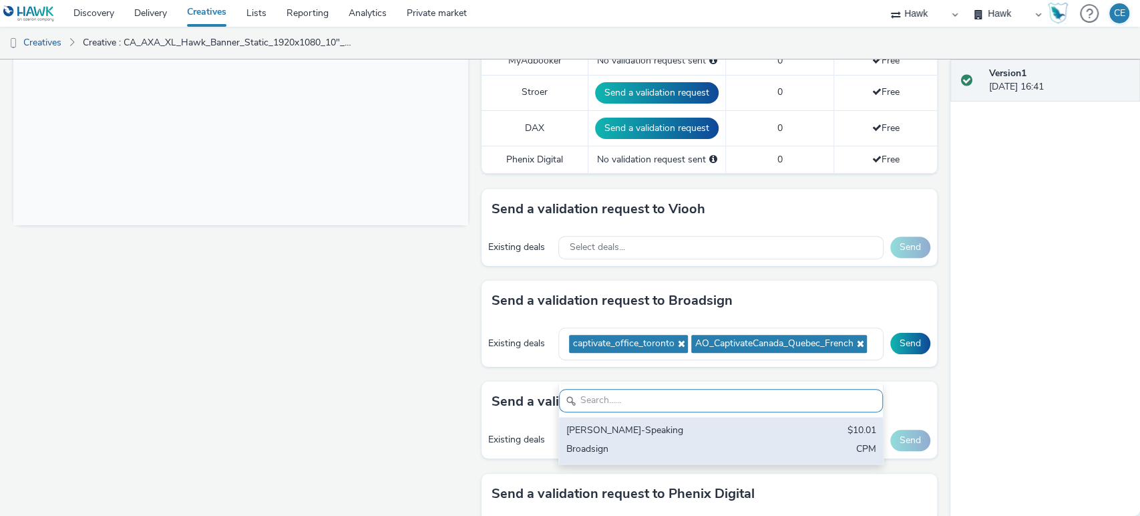
click at [681, 428] on div "[PERSON_NAME]-Speaking" at bounding box center [668, 430] width 204 height 15
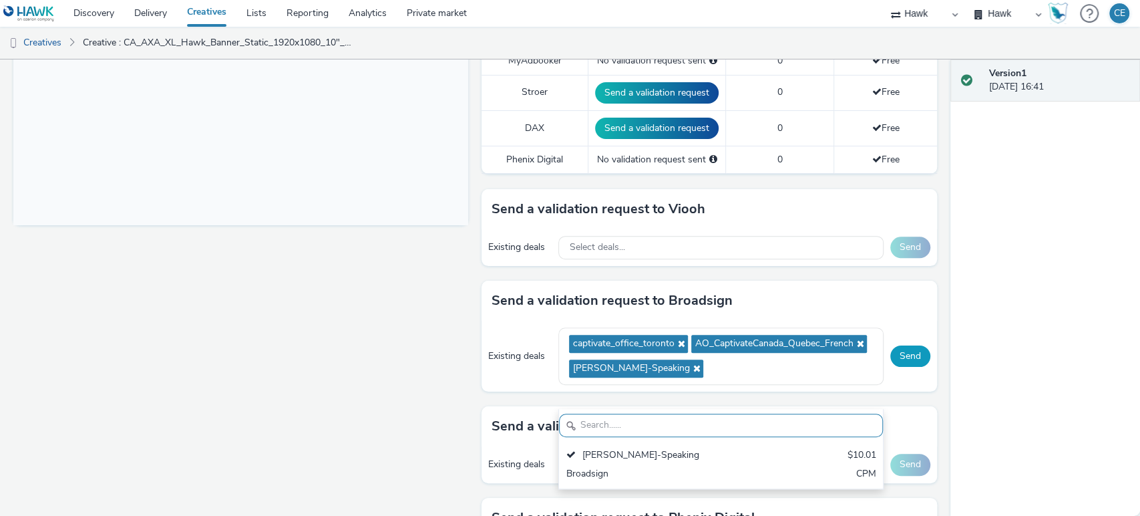
click at [894, 367] on button "Send" at bounding box center [910, 355] width 40 height 21
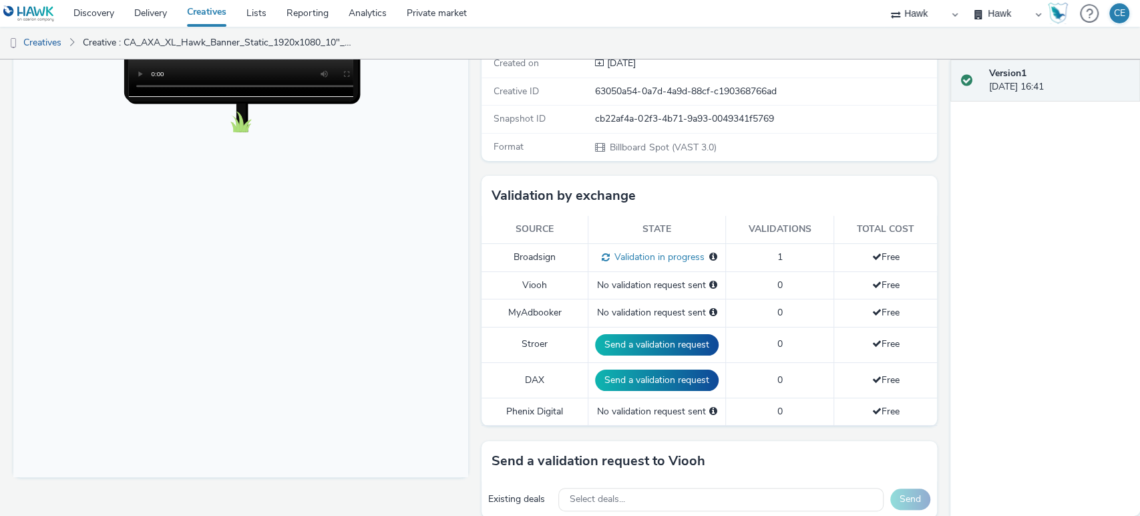
scroll to position [195, 0]
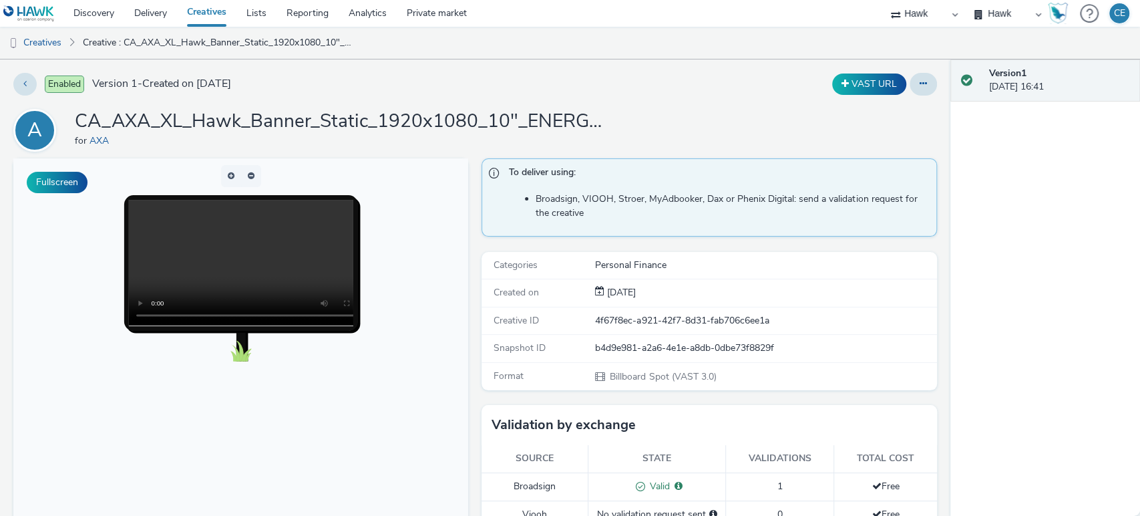
click at [0, 309] on div "Enabled Version 1 - Created on 08 October 2025 VAST URL A CA_AXA_XL_Hawk_Banner…" at bounding box center [475, 287] width 950 height 456
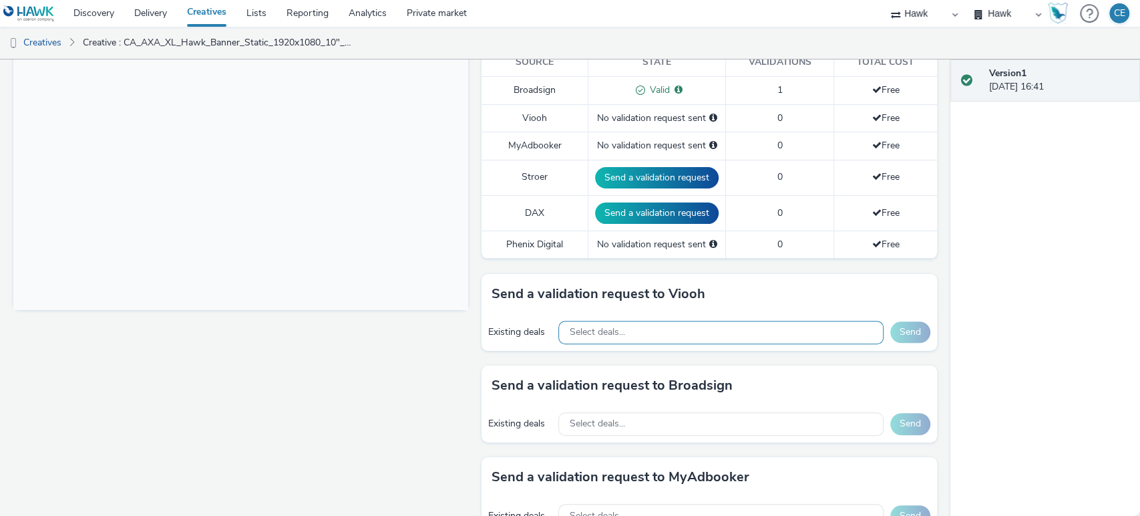
scroll to position [387, 0]
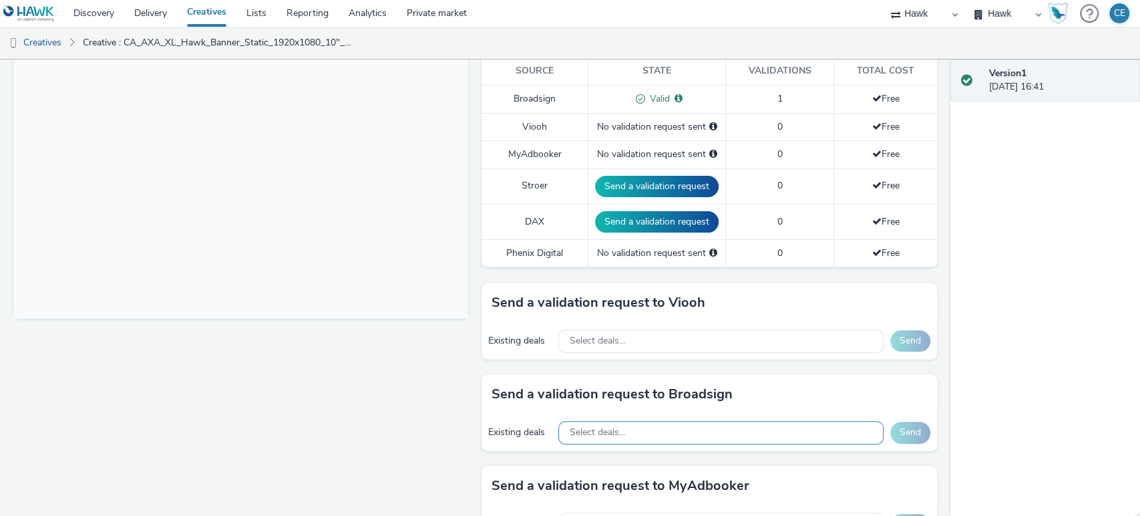
click at [582, 433] on span "Select deals..." at bounding box center [596, 432] width 55 height 11
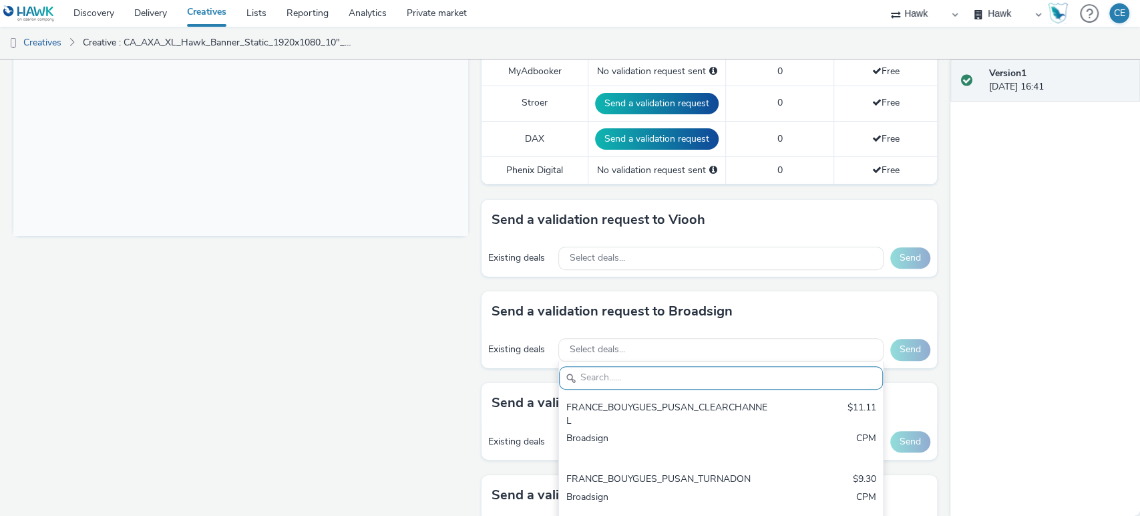
scroll to position [471, 0]
click at [609, 379] on input "text" at bounding box center [720, 376] width 323 height 23
paste input "captivate_office_toronto"
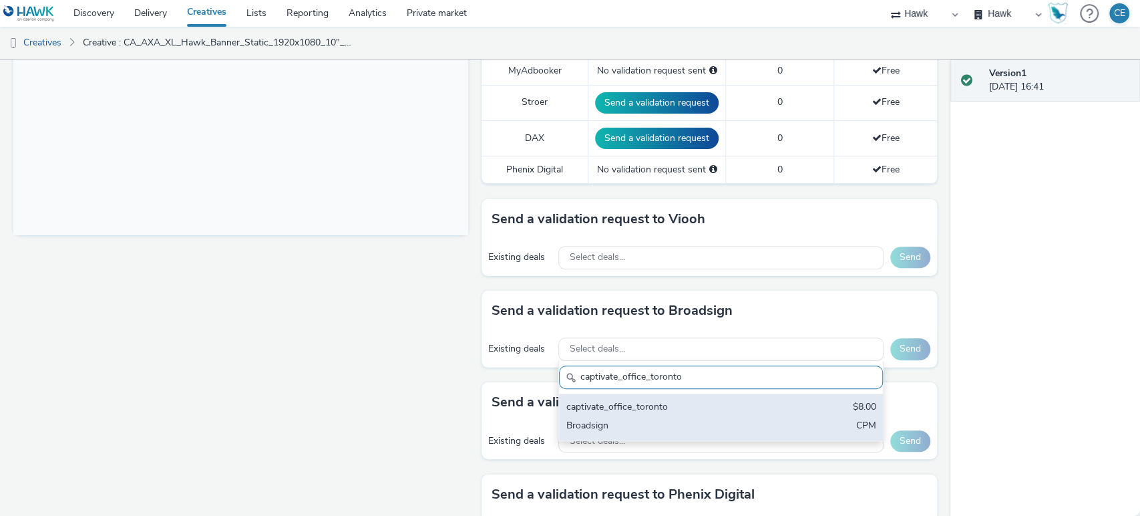
click at [629, 409] on div "captivate_office_toronto" at bounding box center [668, 407] width 204 height 15
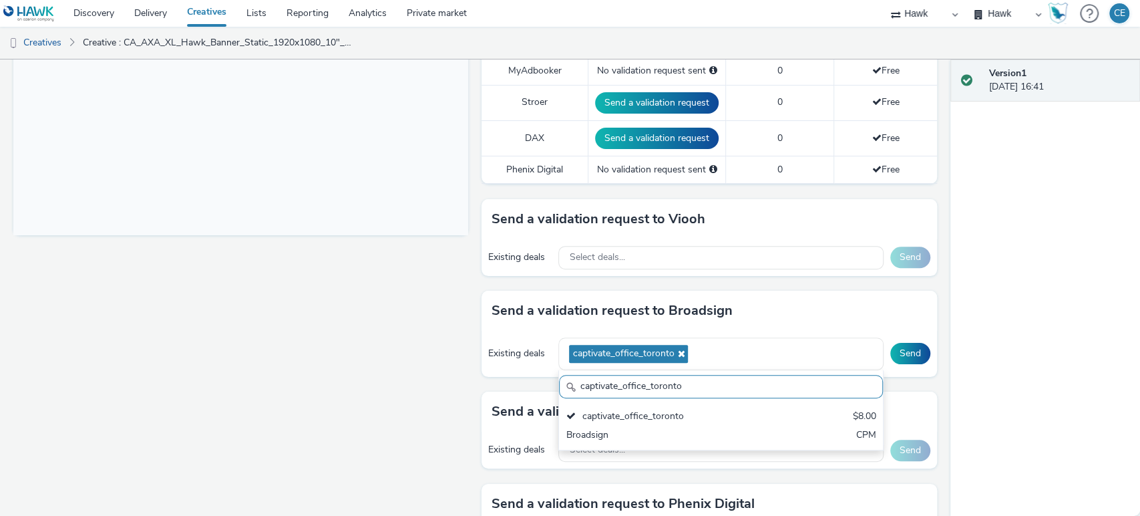
scroll to position [0, 0]
drag, startPoint x: 679, startPoint y: 391, endPoint x: 539, endPoint y: 391, distance: 140.2
click at [539, 391] on div "To deliver using: Broadsign, VIOOH, Stroer, MyAdbooker, Dax or Phenix Digital: …" at bounding box center [705, 269] width 461 height 1164
paste input "AO_CaptivateCanada"
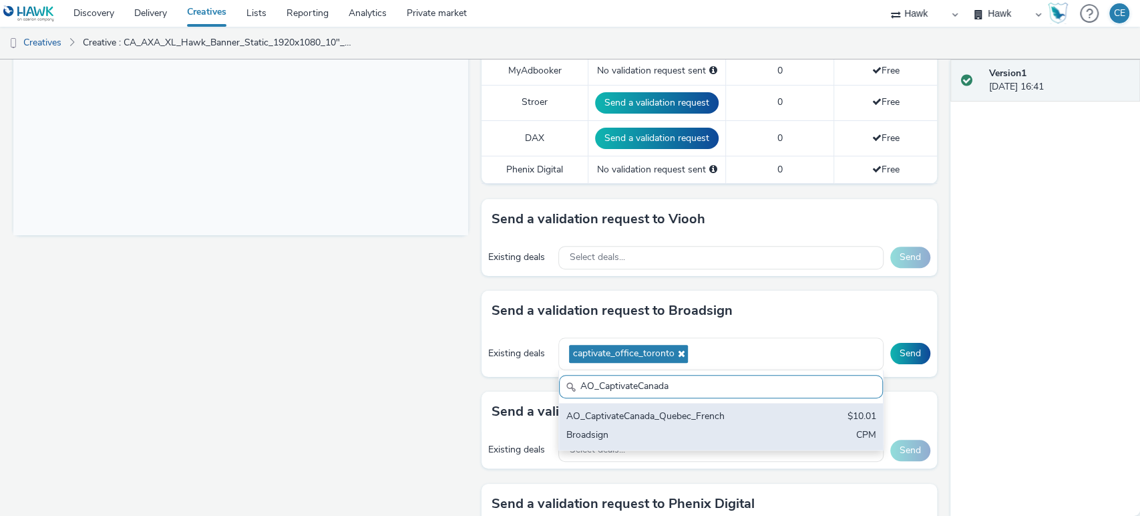
click at [664, 423] on div "AO_CaptivateCanada_Quebec_French $10.01 Broadsign CPM" at bounding box center [720, 426] width 323 height 47
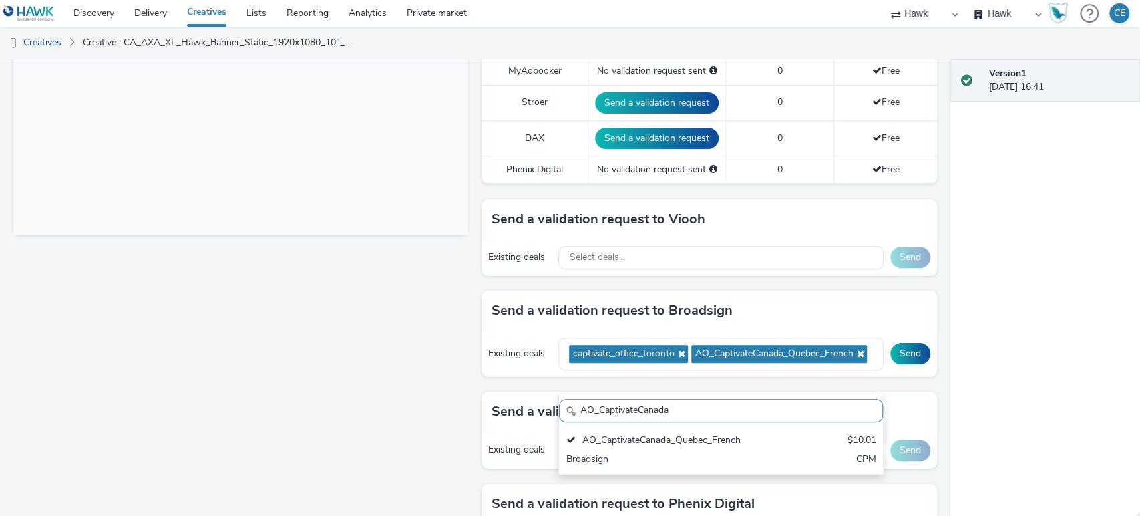
click at [692, 409] on input "AO_CaptivateCanada" at bounding box center [720, 410] width 323 height 23
drag, startPoint x: 667, startPoint y: 412, endPoint x: 547, endPoint y: 414, distance: 120.2
click at [547, 414] on div "To deliver using: Broadsign, VIOOH, Stroer, MyAdbooker, Dax or Phenix Digital: …" at bounding box center [705, 269] width 461 height 1164
paste input "[PERSON_NAME]"
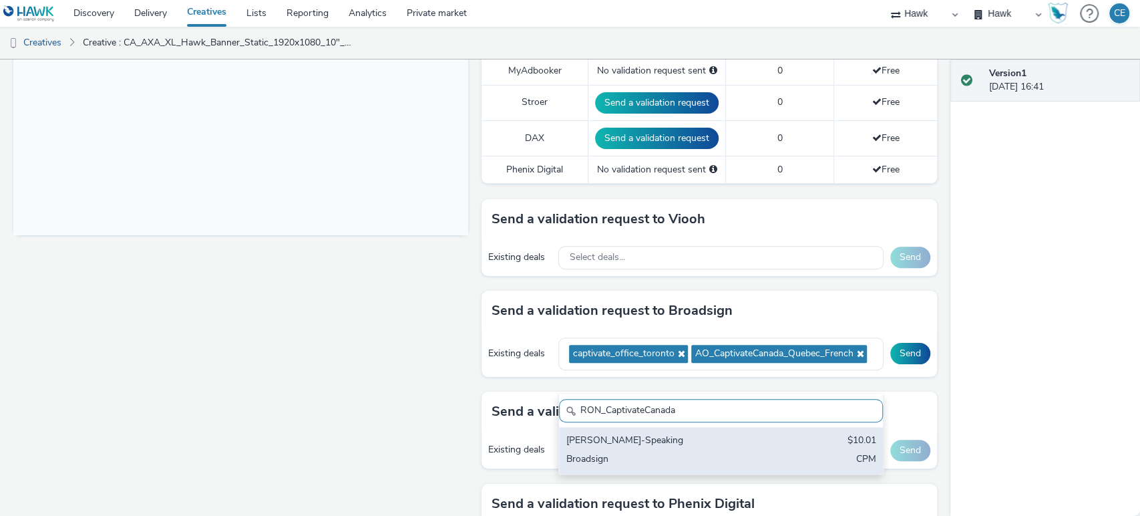
type input "RON_CaptivateCanada"
click at [684, 446] on div "[PERSON_NAME]-Speaking" at bounding box center [668, 440] width 204 height 15
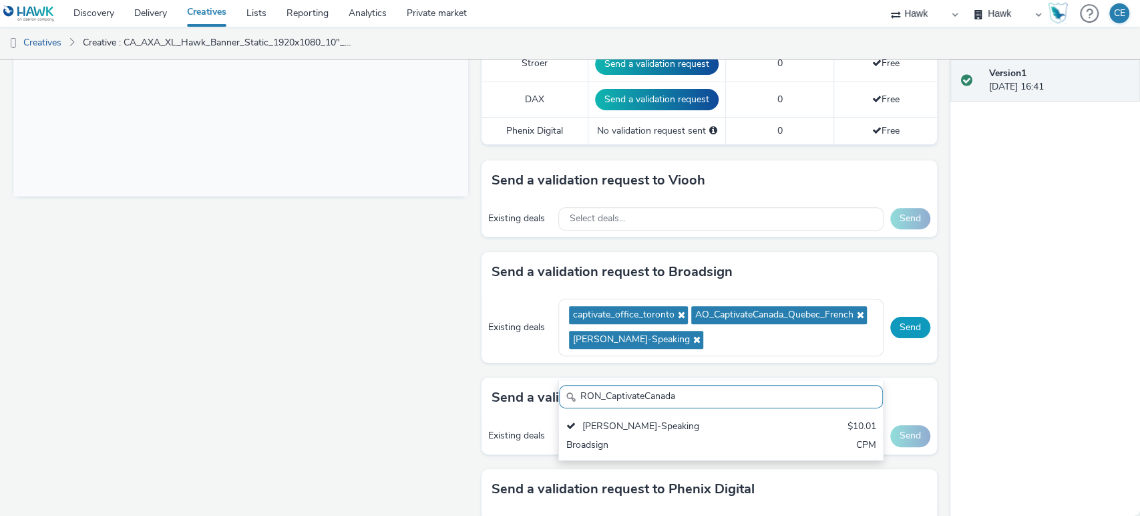
click at [892, 331] on button "Send" at bounding box center [910, 327] width 40 height 21
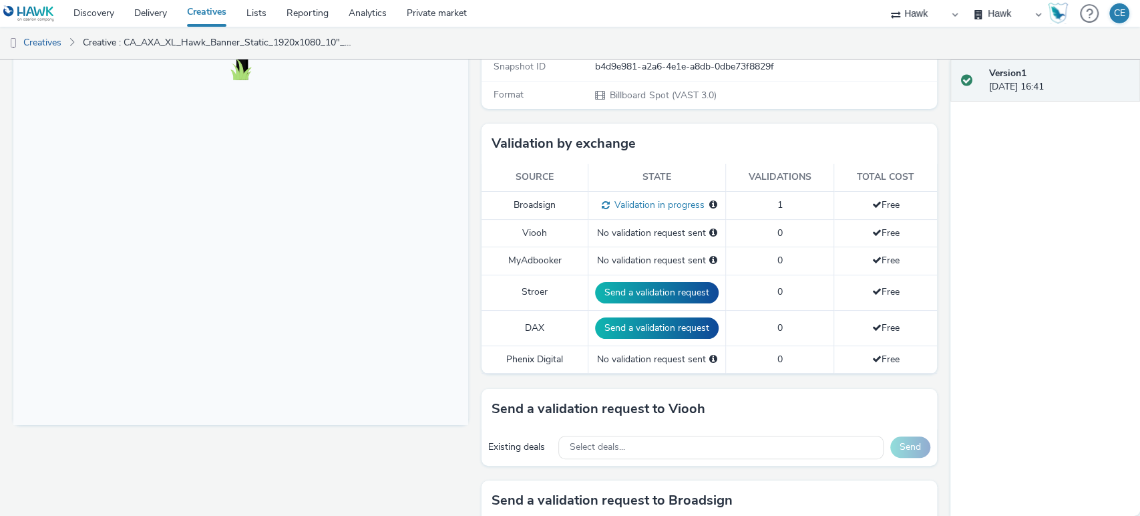
scroll to position [218, 0]
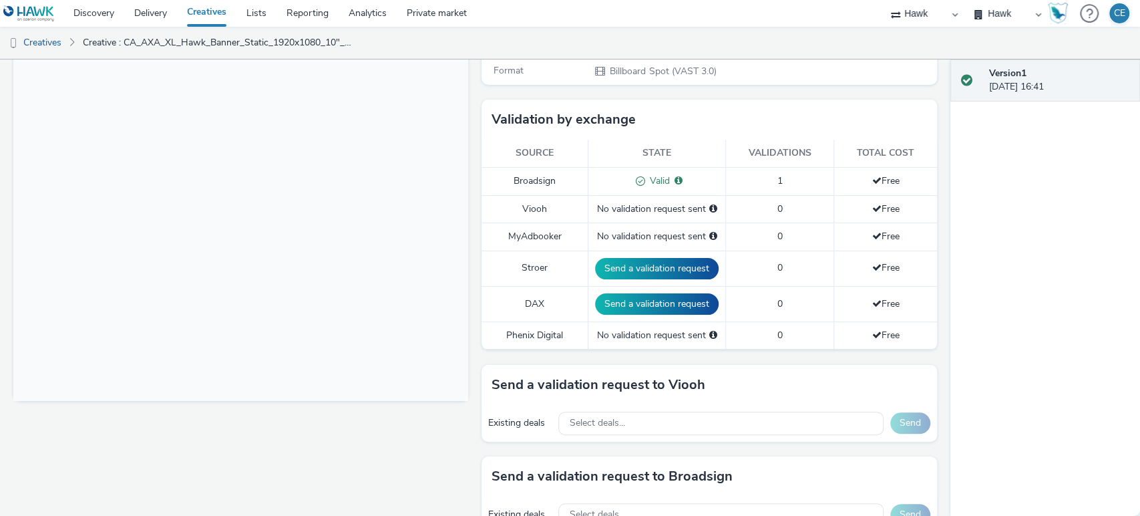
scroll to position [379, 0]
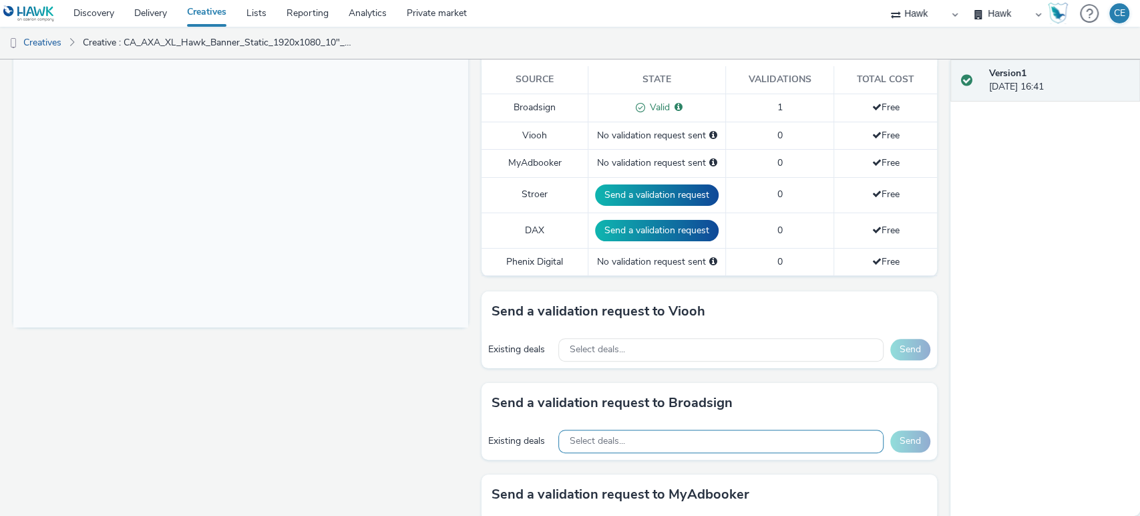
click at [620, 436] on div "Select deals..." at bounding box center [720, 440] width 325 height 23
paste input "captivate_office_toronto"
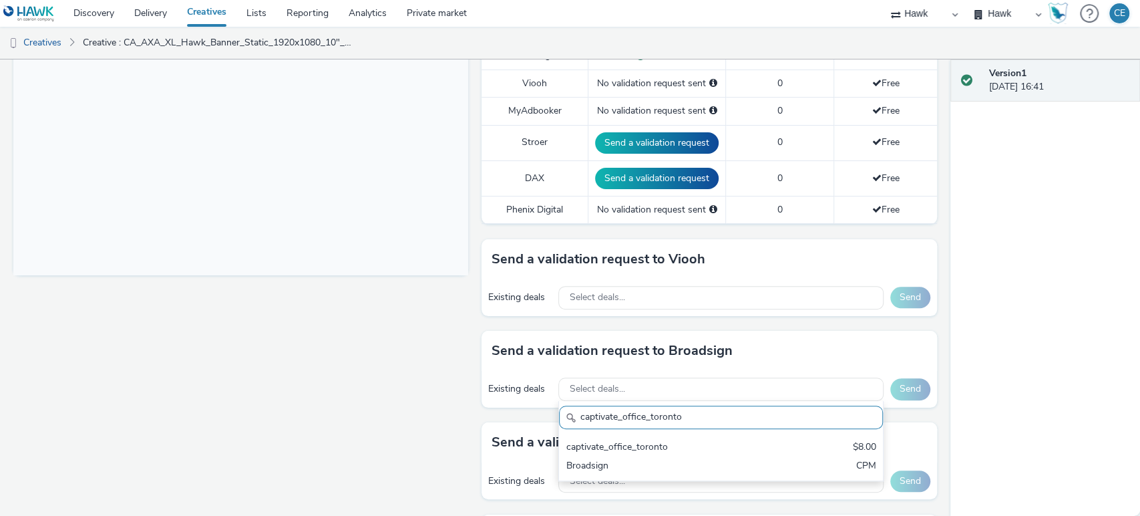
scroll to position [432, 0]
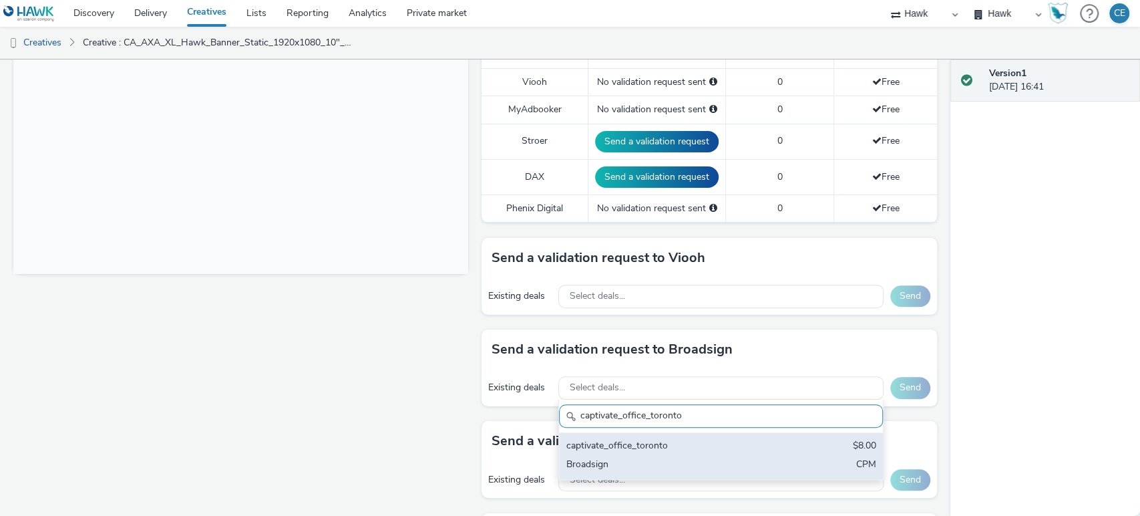
type input "captivate_office_toronto"
click at [630, 439] on div "captivate_office_toronto" at bounding box center [668, 446] width 204 height 15
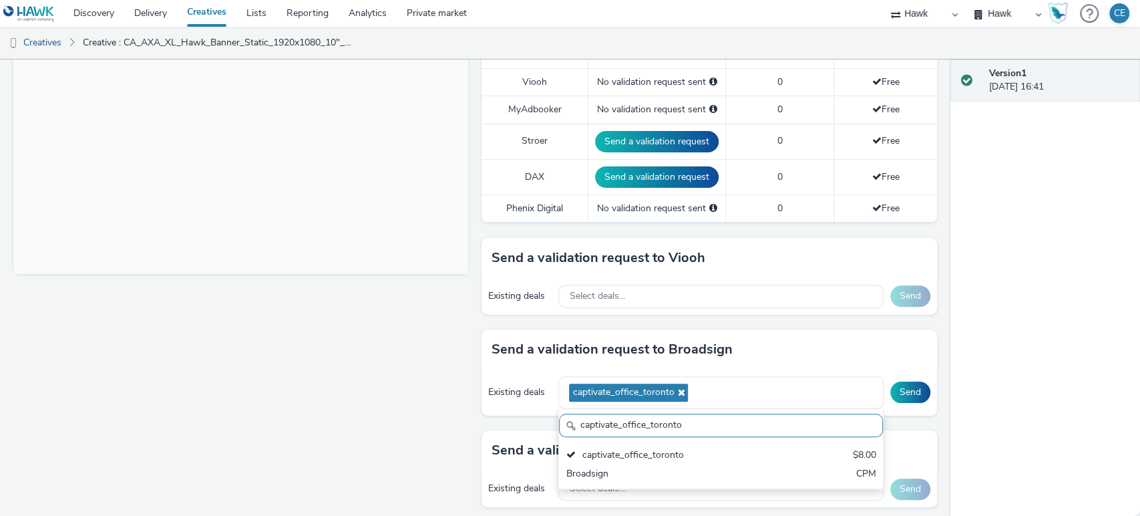
drag, startPoint x: 684, startPoint y: 431, endPoint x: 451, endPoint y: 403, distance: 235.4
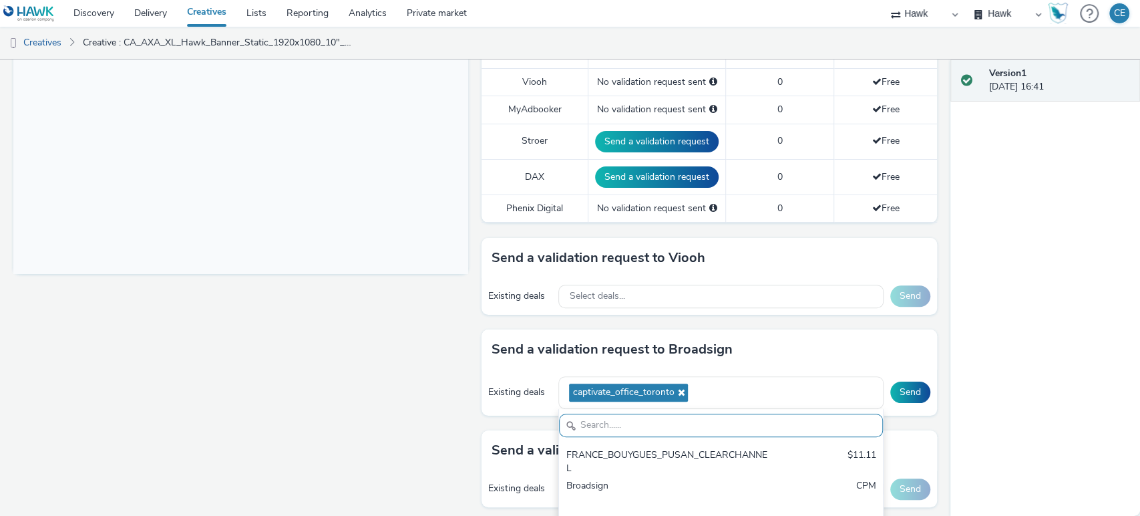
click at [602, 421] on input "text" at bounding box center [720, 424] width 323 height 23
paste input "AO_CaptivateCanada"
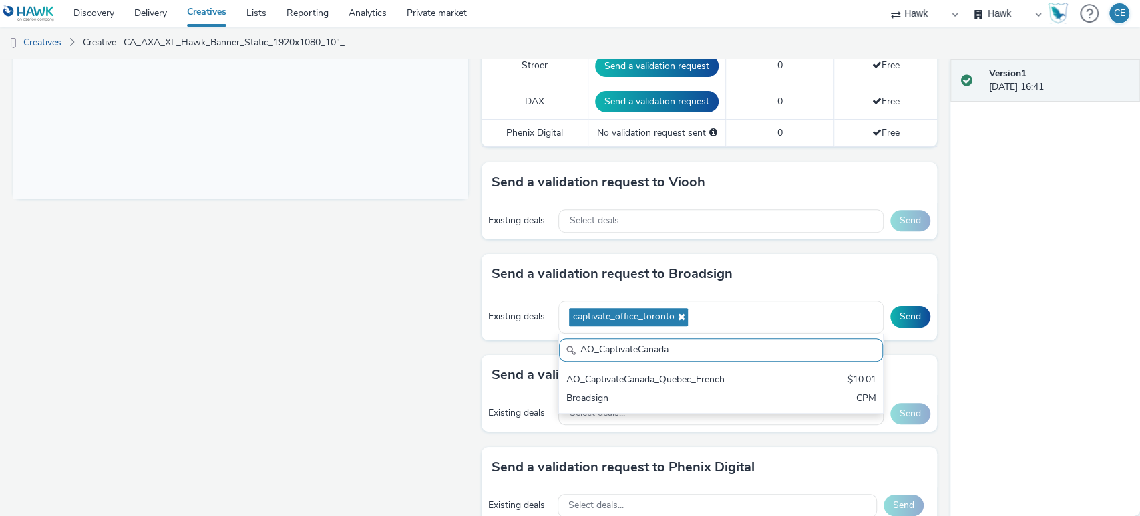
scroll to position [695, 0]
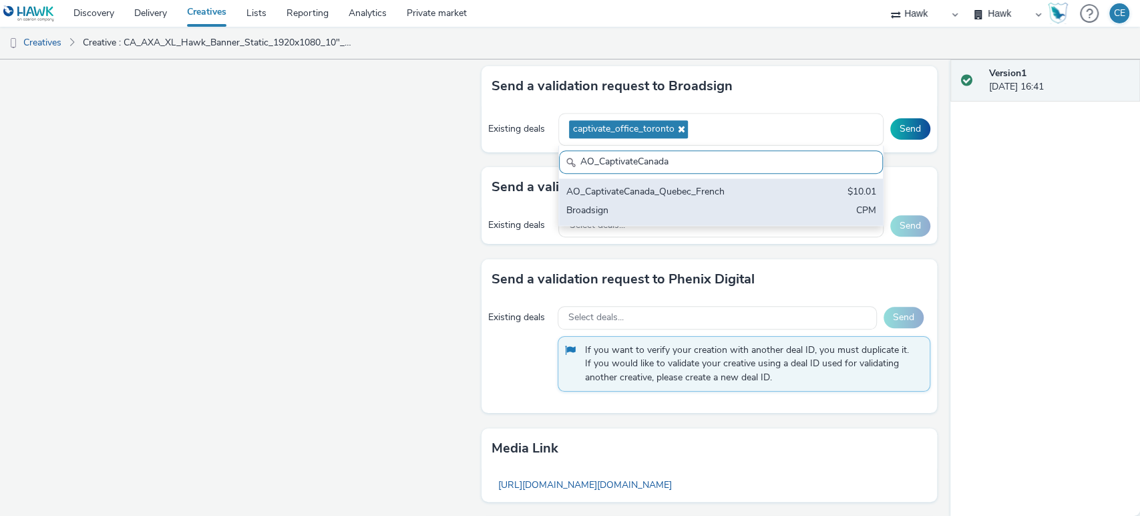
drag, startPoint x: 602, startPoint y: 421, endPoint x: 678, endPoint y: 218, distance: 217.0
click at [678, 218] on div "AO_CaptivateCanada AO_CaptivateCanada_Quebec_French $10.01 Broadsign CPM" at bounding box center [720, 186] width 325 height 80
click at [660, 185] on div "AO_CaptivateCanada_Quebec_French" at bounding box center [668, 192] width 204 height 15
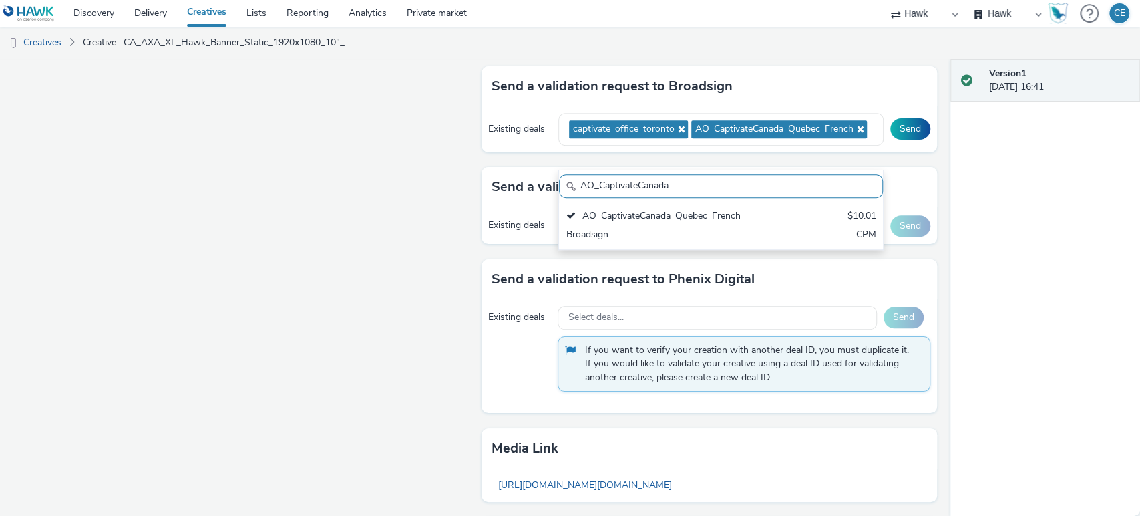
click at [680, 184] on input "AO_CaptivateCanada" at bounding box center [720, 185] width 323 height 23
drag, startPoint x: 674, startPoint y: 184, endPoint x: 546, endPoint y: 193, distance: 129.2
click at [546, 193] on div "To deliver using: Broadsign, VIOOH, Stroer, MyAdbooker, Dax or Phenix Digital: …" at bounding box center [705, 45] width 461 height 1164
paste input "[PERSON_NAME]"
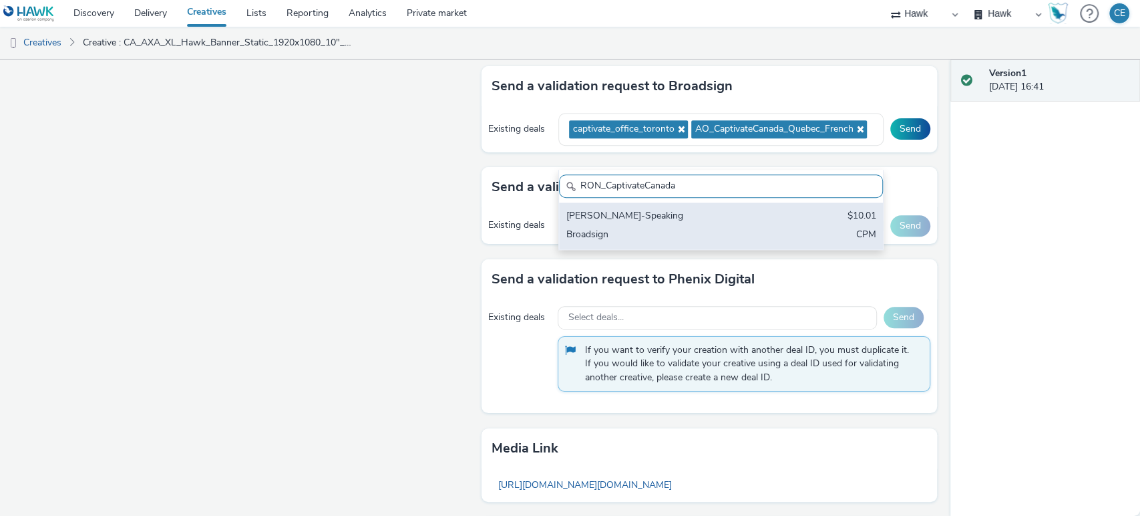
type input "RON_CaptivateCanada"
click at [604, 212] on div "[PERSON_NAME]-Speaking" at bounding box center [668, 216] width 204 height 15
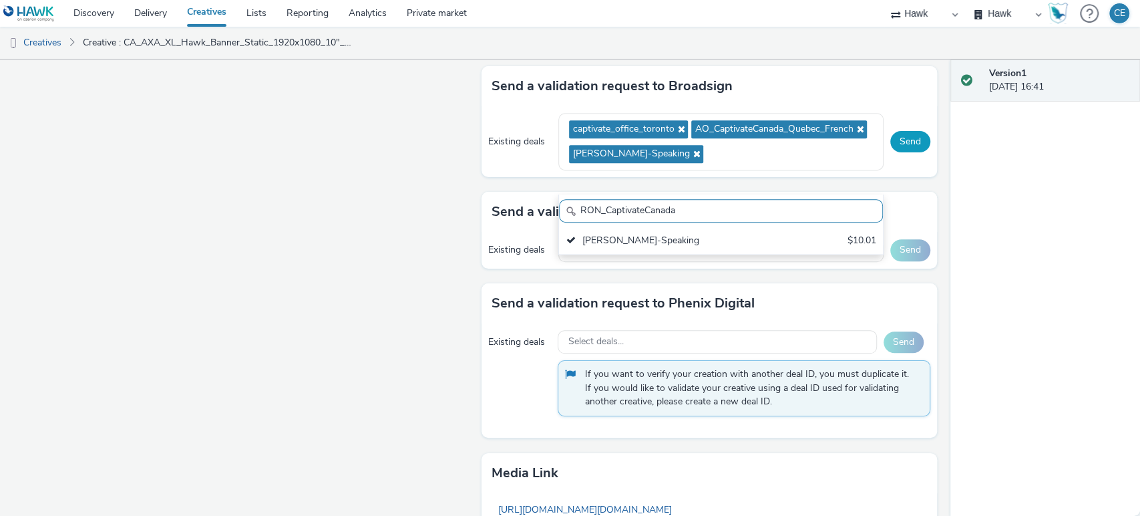
click at [897, 152] on button "Send" at bounding box center [910, 141] width 40 height 21
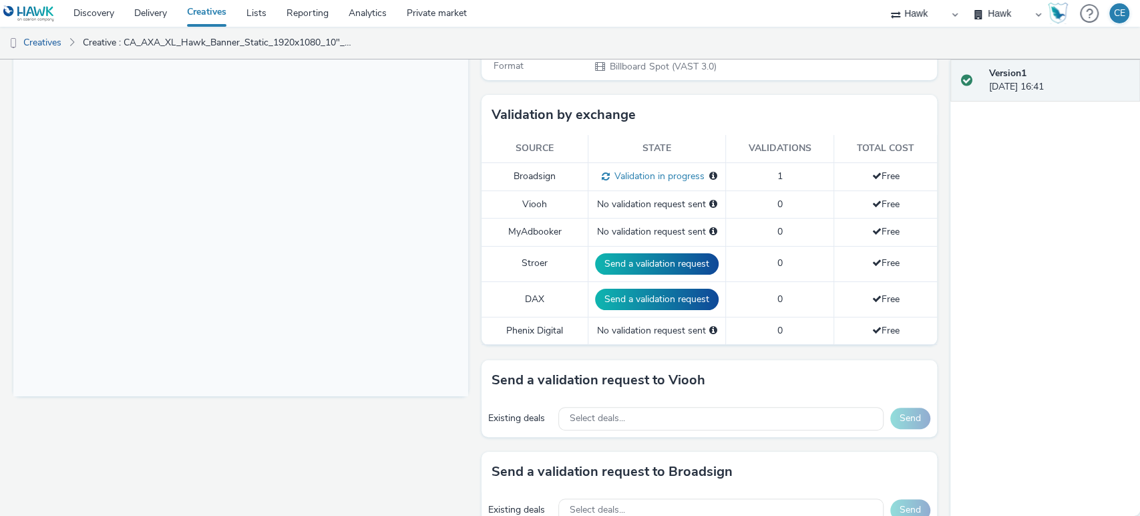
scroll to position [307, 0]
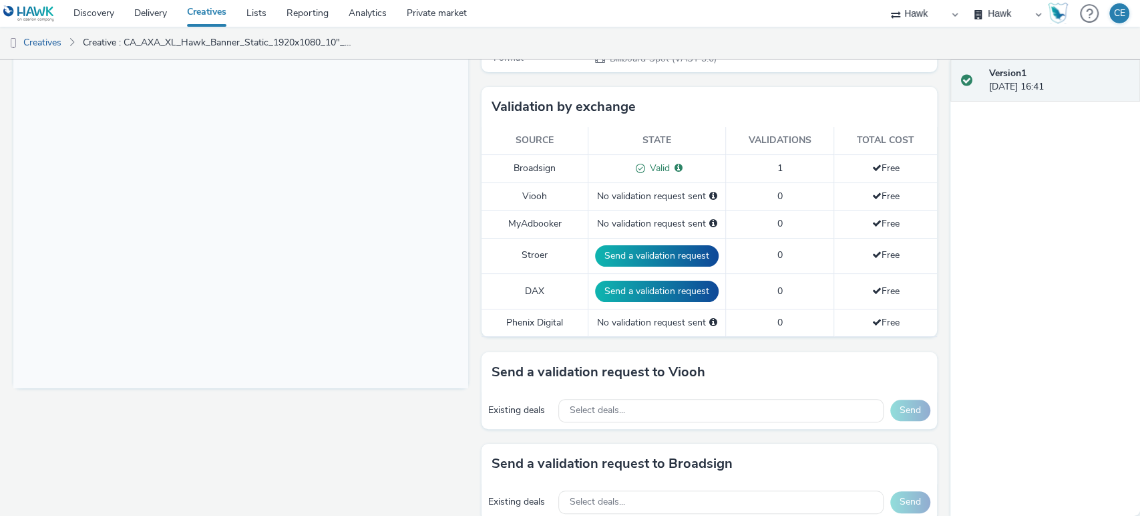
scroll to position [403, 0]
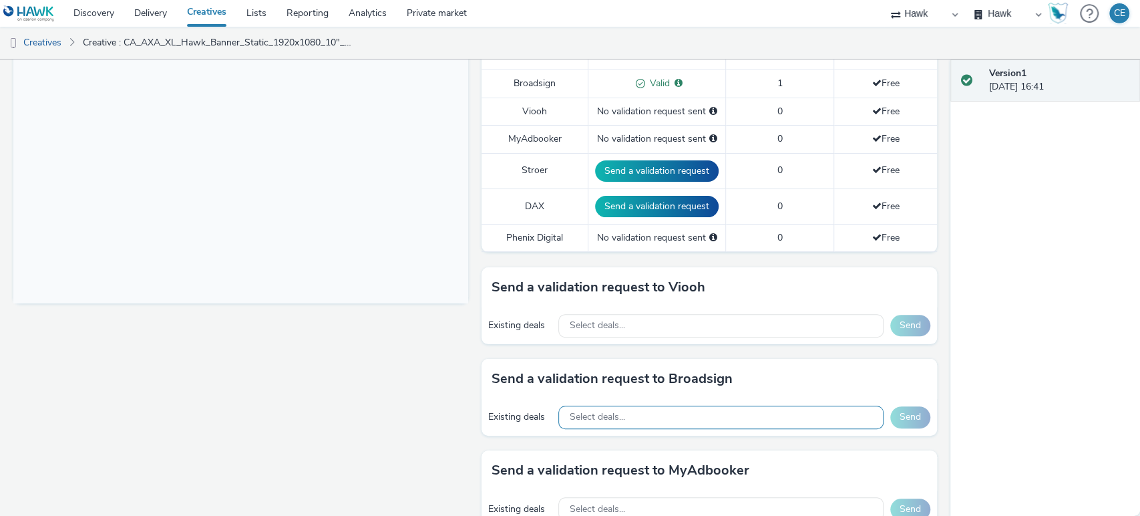
click at [622, 419] on div "Select deals..." at bounding box center [720, 416] width 325 height 23
click at [611, 435] on input "text" at bounding box center [720, 444] width 323 height 23
paste input "captivate_office_toronto"
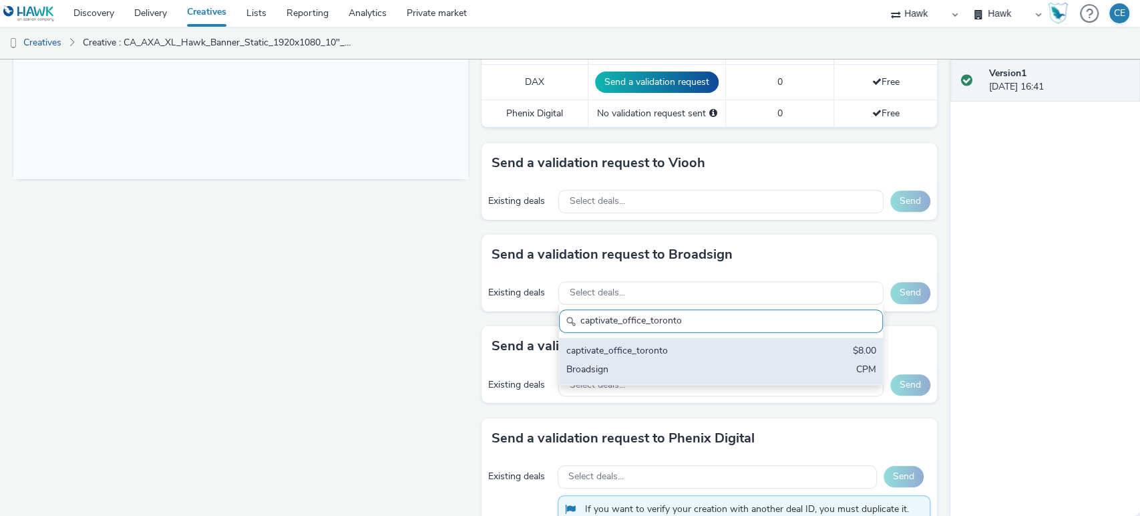
scroll to position [528, 0]
click at [673, 351] on div "captivate_office_toronto" at bounding box center [668, 350] width 204 height 15
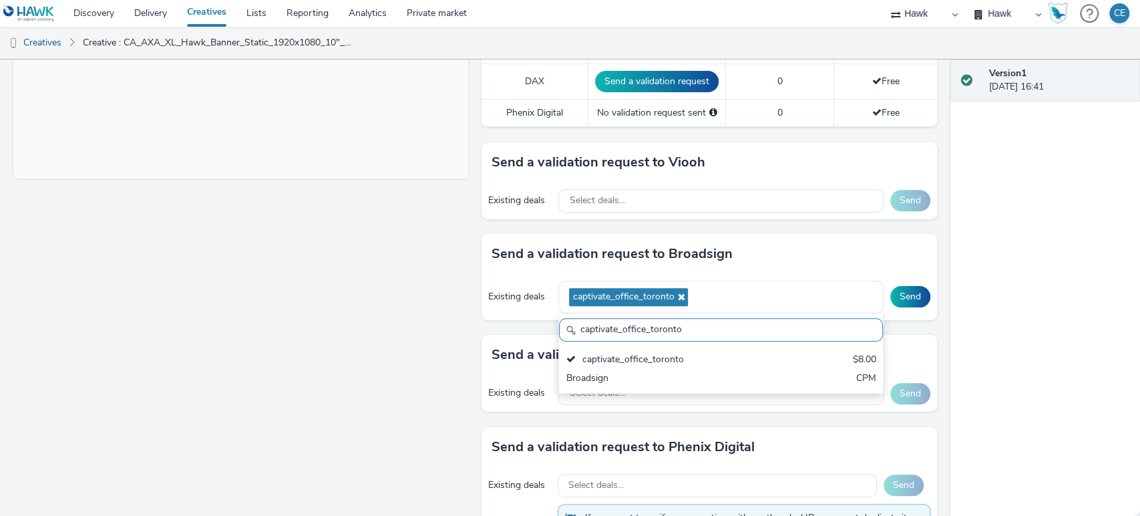
scroll to position [0, 0]
drag, startPoint x: 689, startPoint y: 333, endPoint x: 556, endPoint y: 337, distance: 132.9
click at [559, 337] on input "captivate_office_toronto" at bounding box center [720, 329] width 323 height 23
paste input "AO_CaptivateCanada"
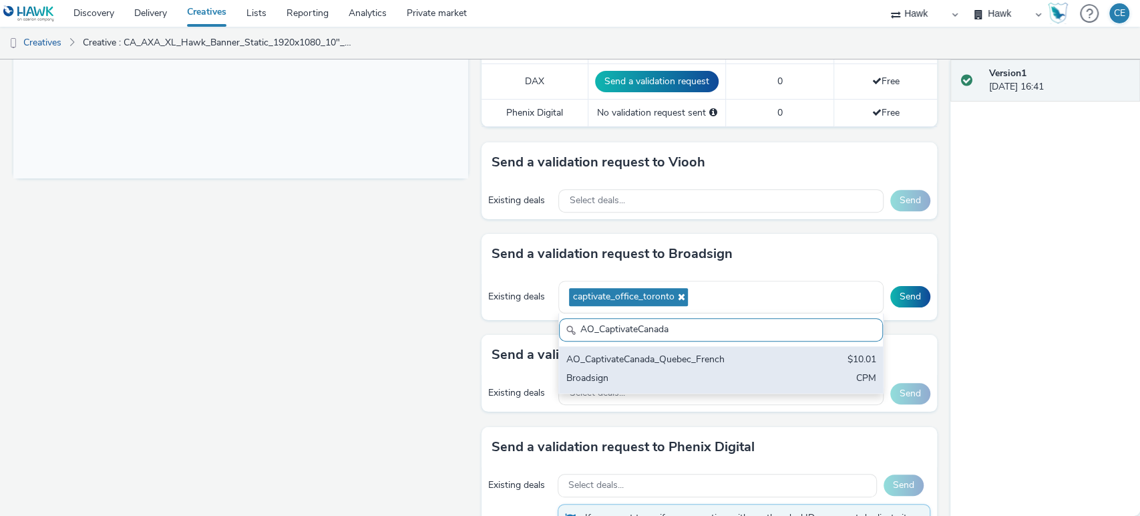
click at [647, 371] on div "Broadsign" at bounding box center [668, 378] width 204 height 15
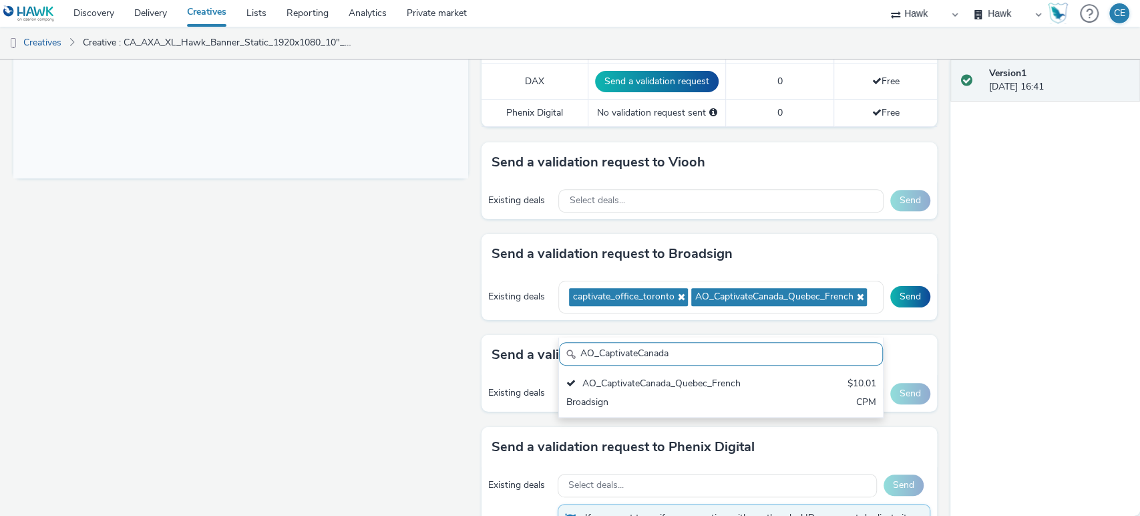
drag, startPoint x: 697, startPoint y: 360, endPoint x: 568, endPoint y: 345, distance: 129.7
click at [568, 345] on input "AO_CaptivateCanada" at bounding box center [720, 353] width 323 height 23
paste input "[PERSON_NAME]"
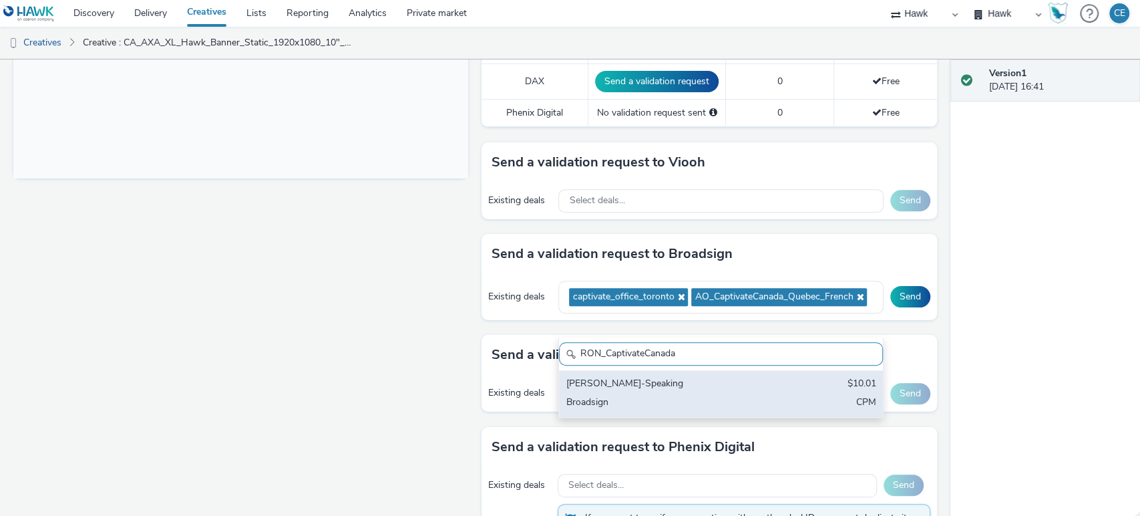
type input "RON_CaptivateCanada"
click at [658, 383] on div "[PERSON_NAME]-Speaking" at bounding box center [668, 384] width 204 height 15
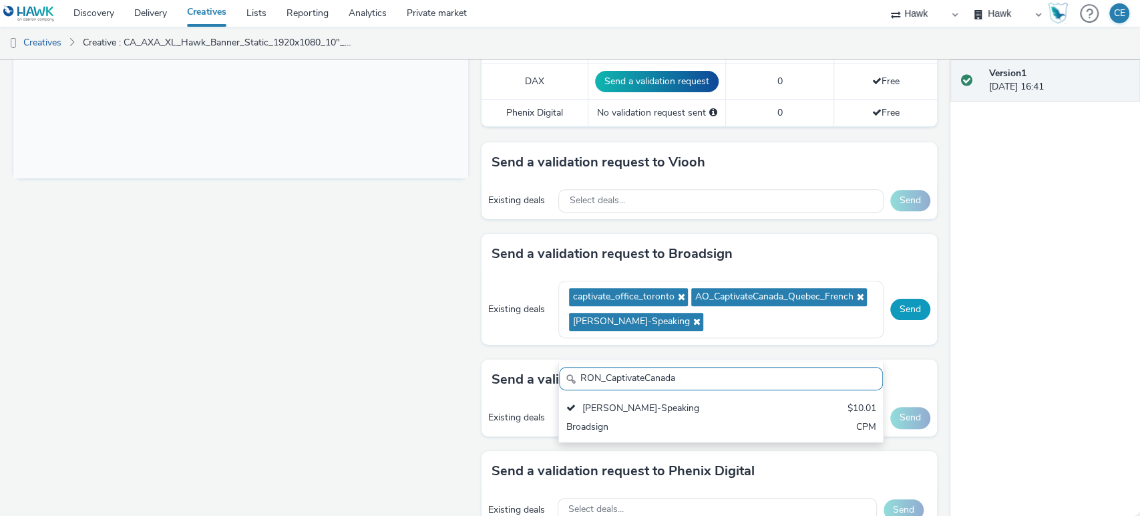
click at [890, 319] on button "Send" at bounding box center [910, 308] width 40 height 21
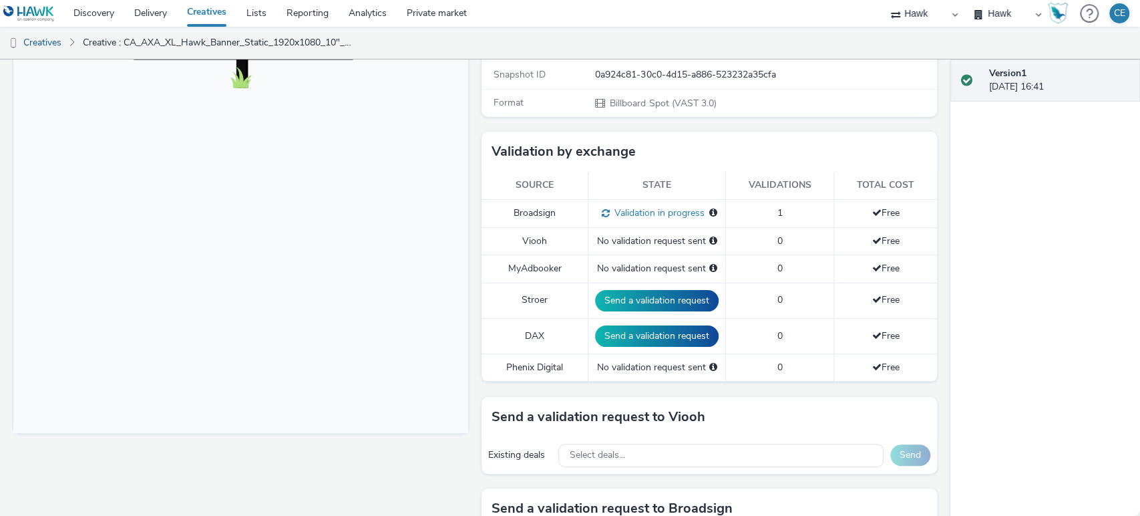
scroll to position [239, 0]
